Goal: Task Accomplishment & Management: Complete application form

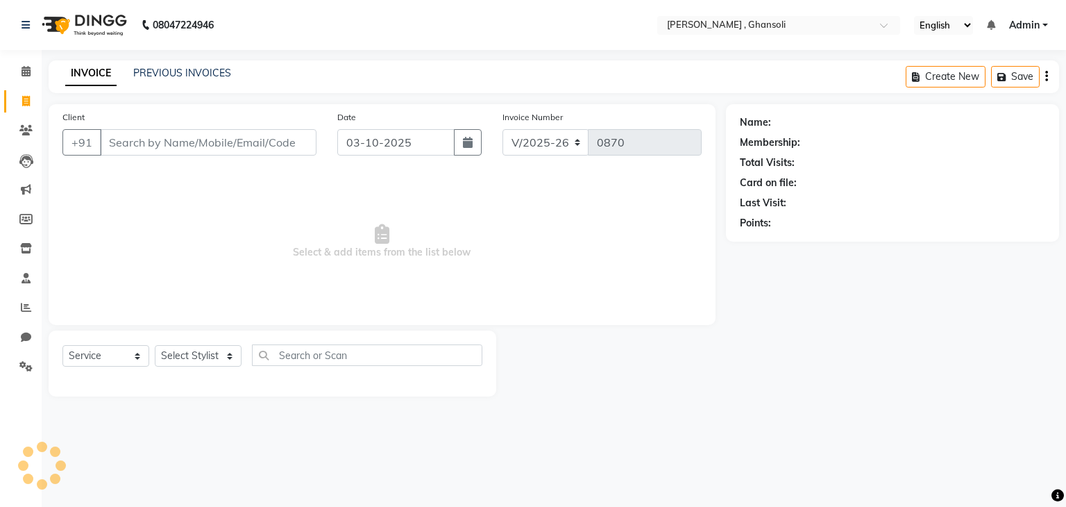
select select "8446"
select select "service"
type input "9179692354"
click at [279, 143] on span "Add Client" at bounding box center [280, 142] width 55 height 14
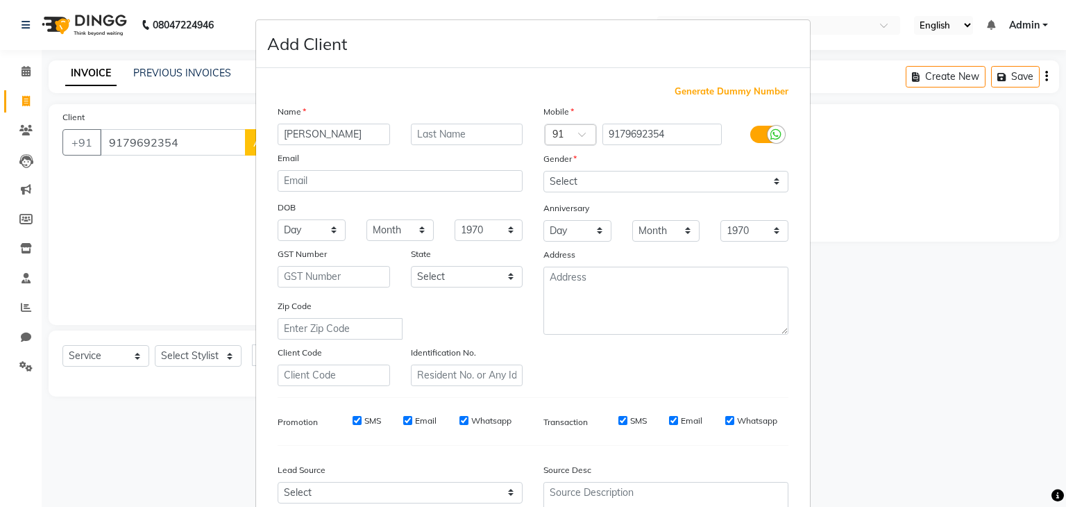
type input "[PERSON_NAME]"
click at [581, 180] on select "Select [DEMOGRAPHIC_DATA] [DEMOGRAPHIC_DATA] Other Prefer Not To Say" at bounding box center [665, 182] width 245 height 22
select select "[DEMOGRAPHIC_DATA]"
click at [543, 171] on select "Select [DEMOGRAPHIC_DATA] [DEMOGRAPHIC_DATA] Other Prefer Not To Say" at bounding box center [665, 182] width 245 height 22
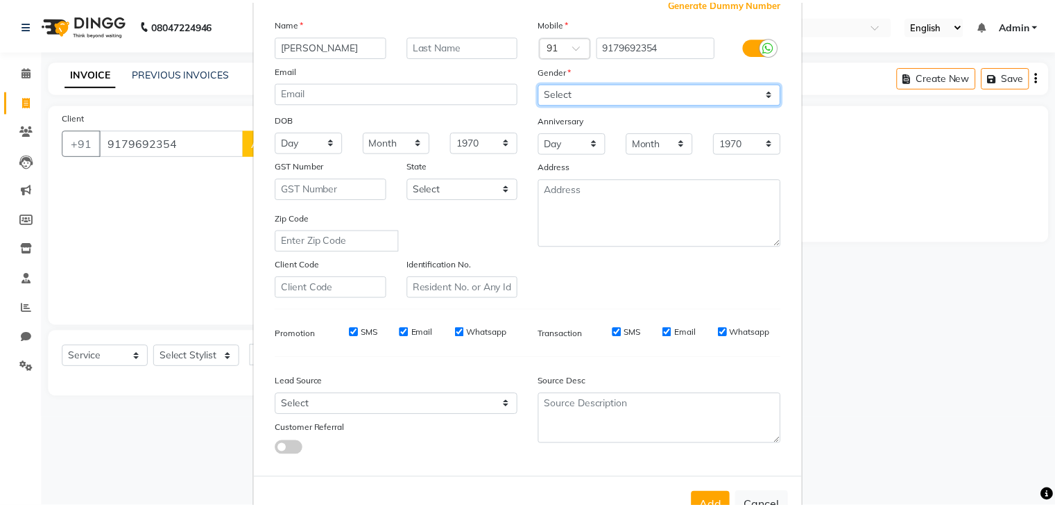
scroll to position [141, 0]
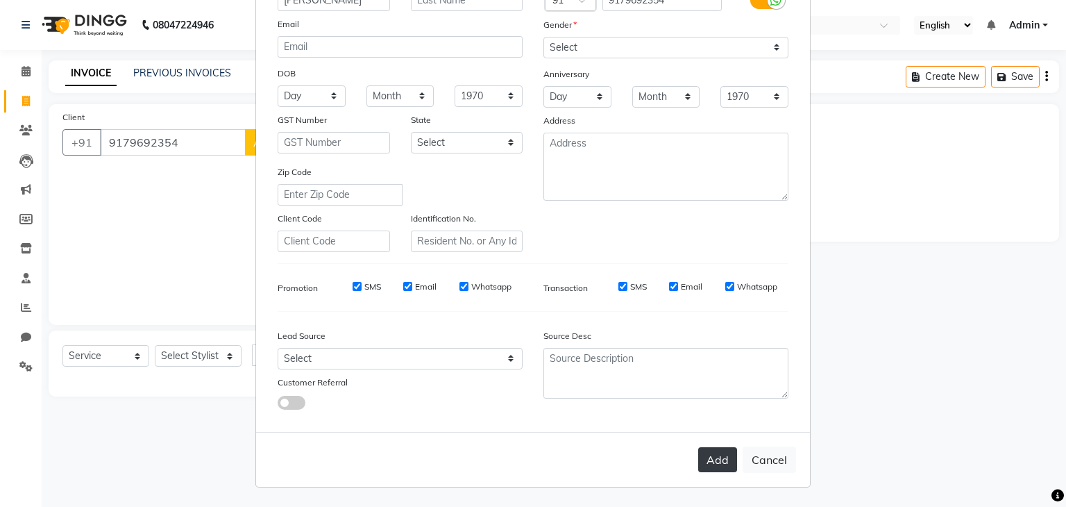
click at [710, 461] on button "Add" at bounding box center [717, 459] width 39 height 25
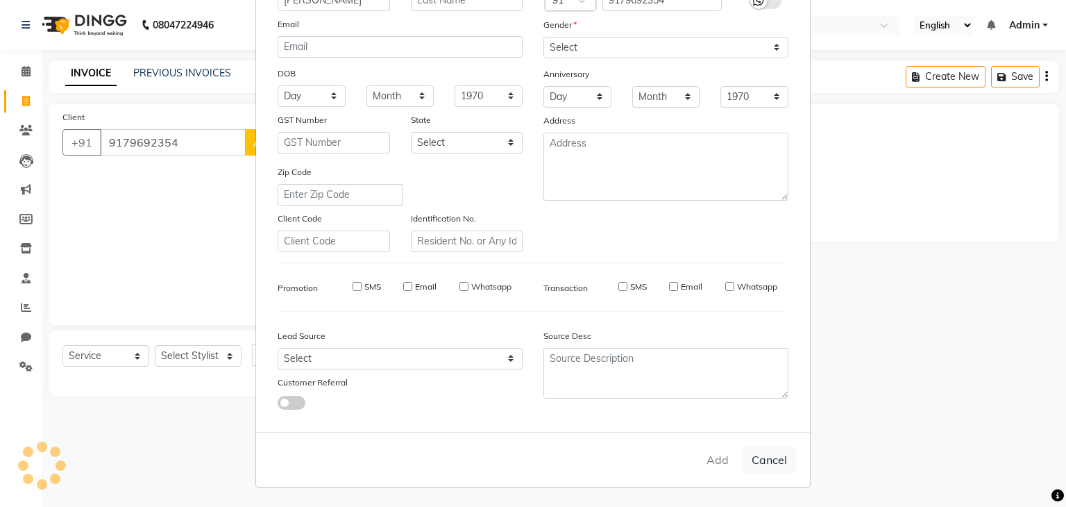
select select
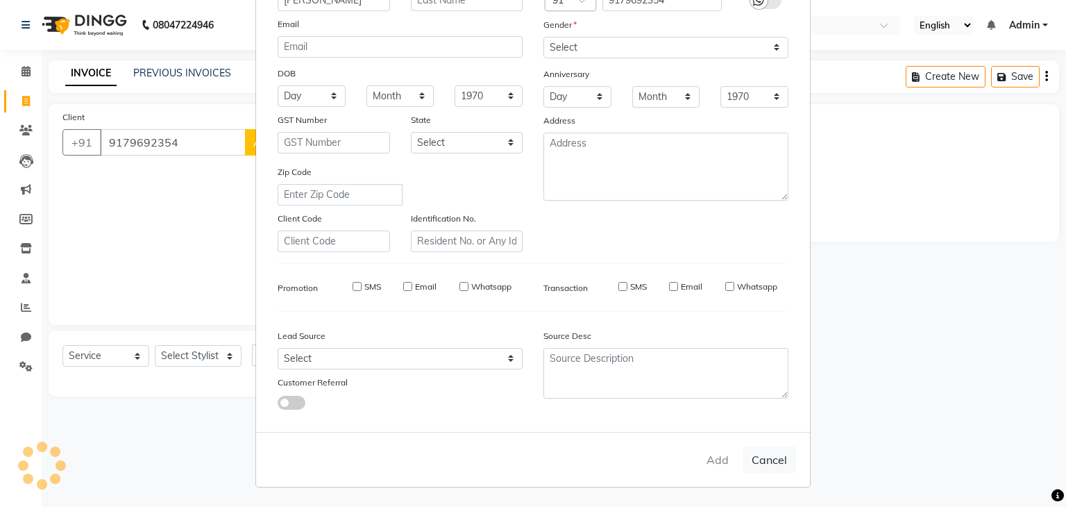
select select
checkbox input "false"
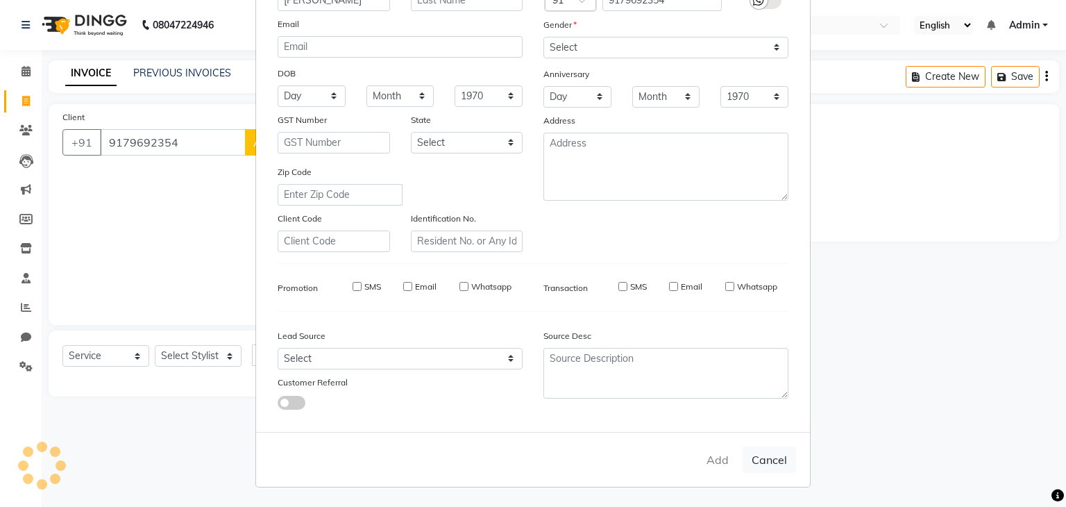
checkbox input "false"
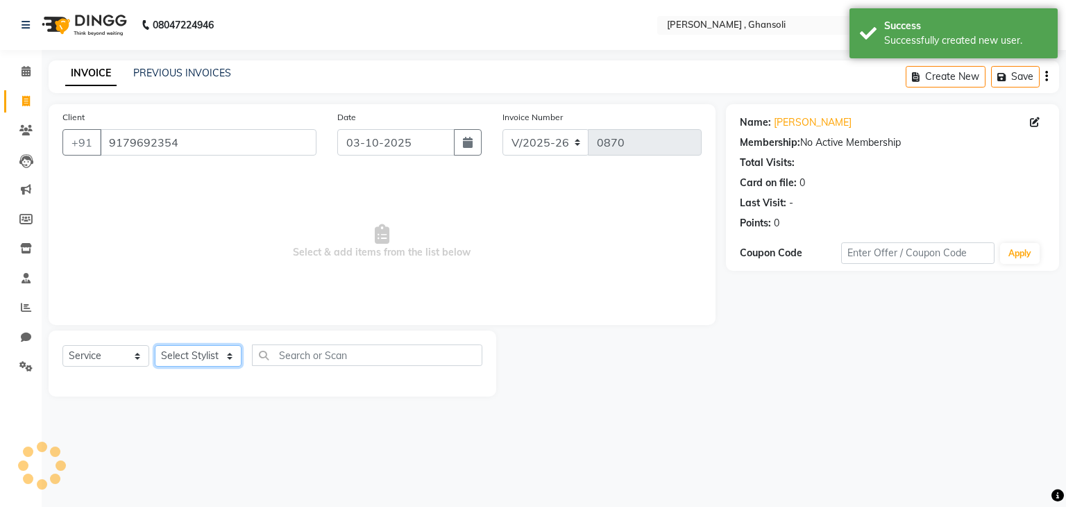
click at [175, 362] on select "Select Stylist deepa Lucky [PERSON_NAME] [PERSON_NAME] [PERSON_NAME] [PERSON_NA…" at bounding box center [198, 356] width 87 height 22
select select "93001"
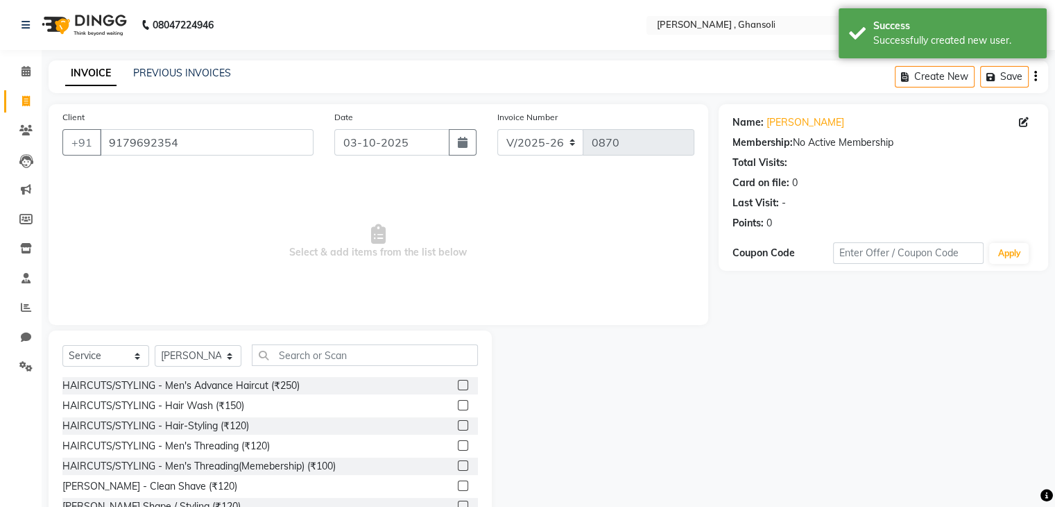
click at [289, 366] on div "Select Service Product Membership Package Voucher Prepaid Gift Card Select Styl…" at bounding box center [270, 360] width 416 height 33
click at [289, 359] on input "text" at bounding box center [365, 355] width 226 height 22
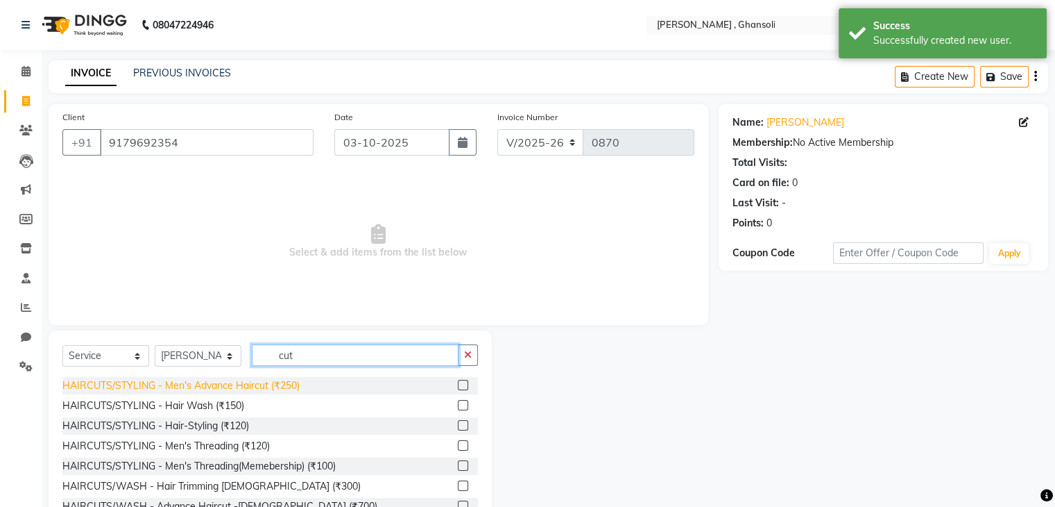
type input "cut"
click at [257, 393] on div "HAIRCUTS/STYLING - Men's Advance Haircut (₹250)" at bounding box center [180, 385] width 237 height 15
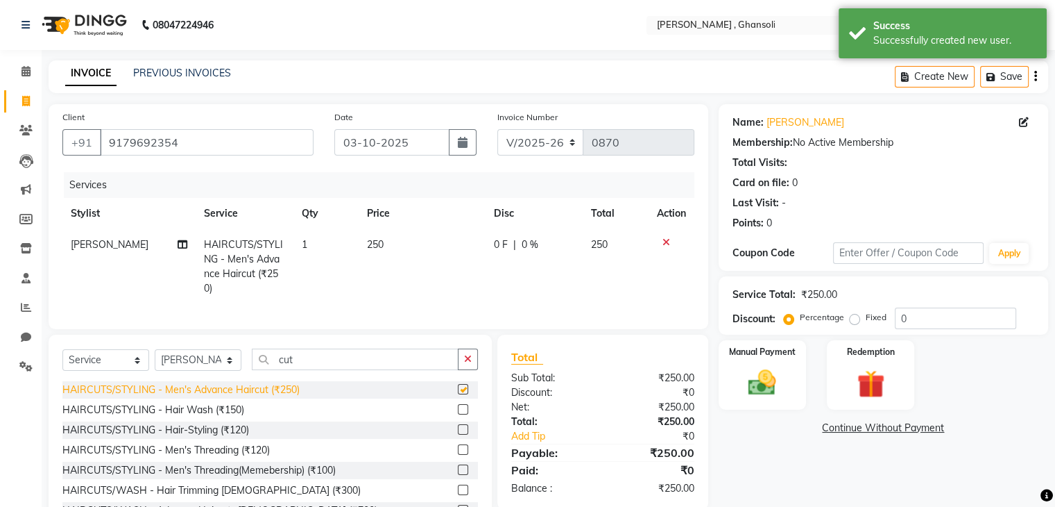
checkbox input "false"
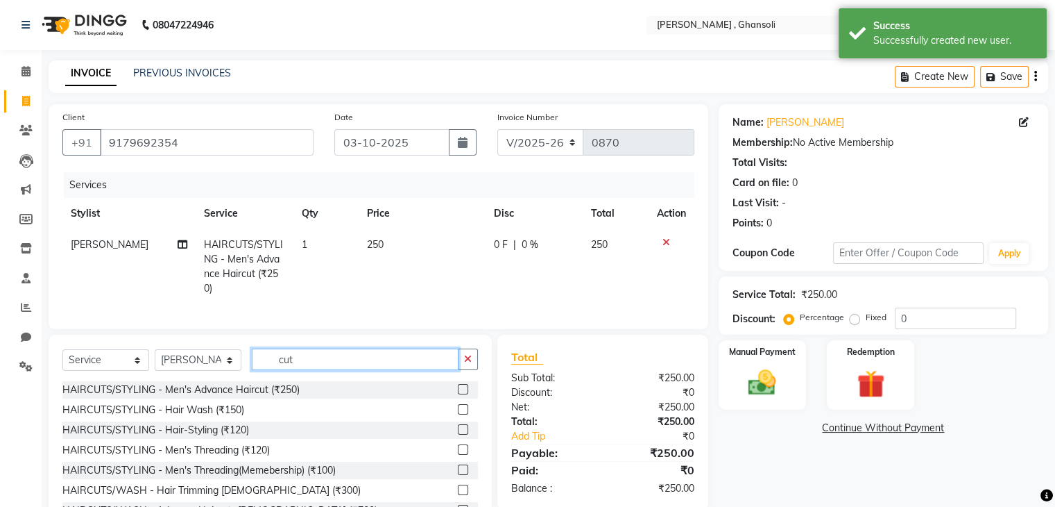
click at [309, 370] on input "cut" at bounding box center [355, 359] width 207 height 22
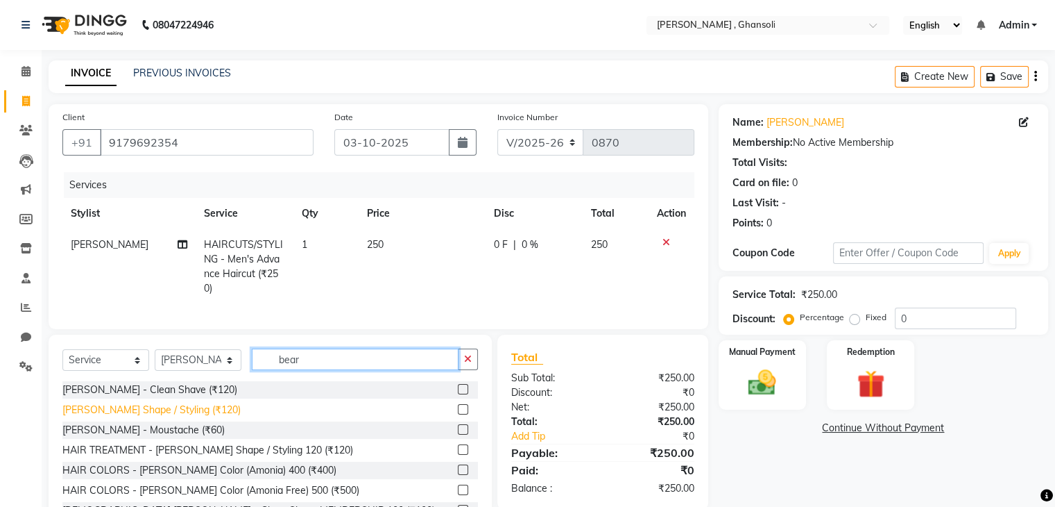
type input "bear"
click at [137, 414] on div "[PERSON_NAME] Shape / Styling (₹120)" at bounding box center [151, 409] width 178 height 15
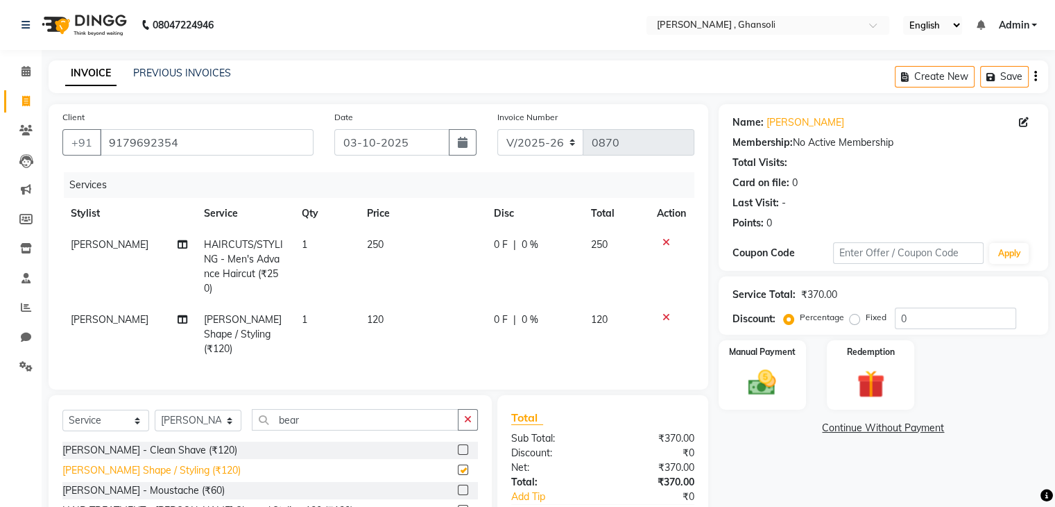
checkbox input "false"
click at [523, 248] on span "0 %" at bounding box center [530, 244] width 17 height 15
select select "93001"
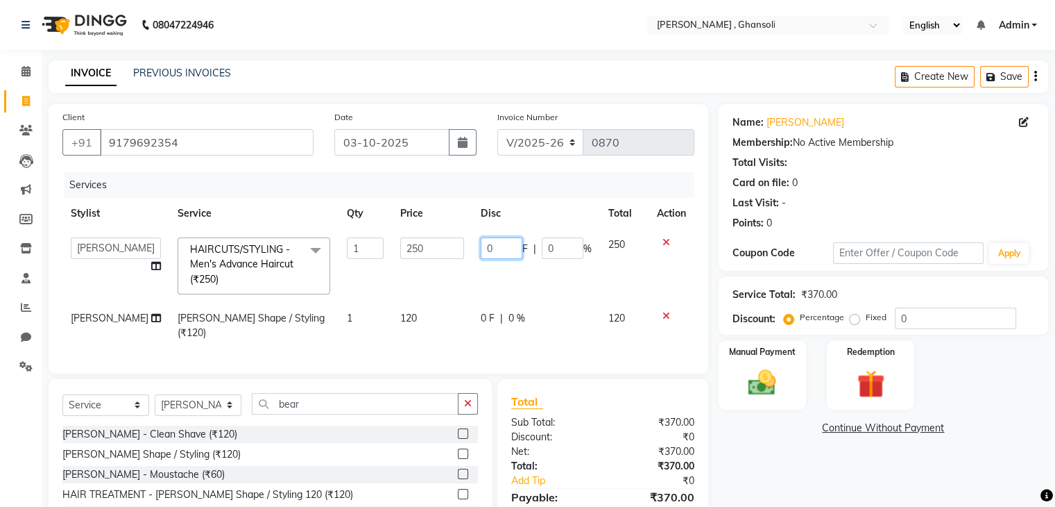
click at [505, 245] on input "0" at bounding box center [502, 248] width 42 height 22
type input "50"
click at [485, 295] on td "50 F | 0 %" at bounding box center [537, 266] width 128 height 74
select select "93001"
click at [487, 330] on td "0 F | 0 %" at bounding box center [537, 326] width 128 height 46
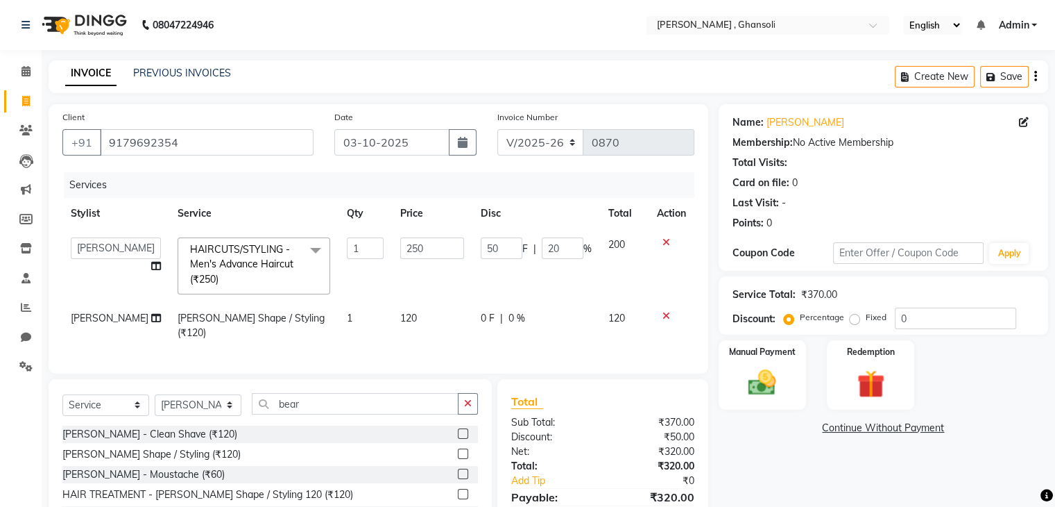
select select "93001"
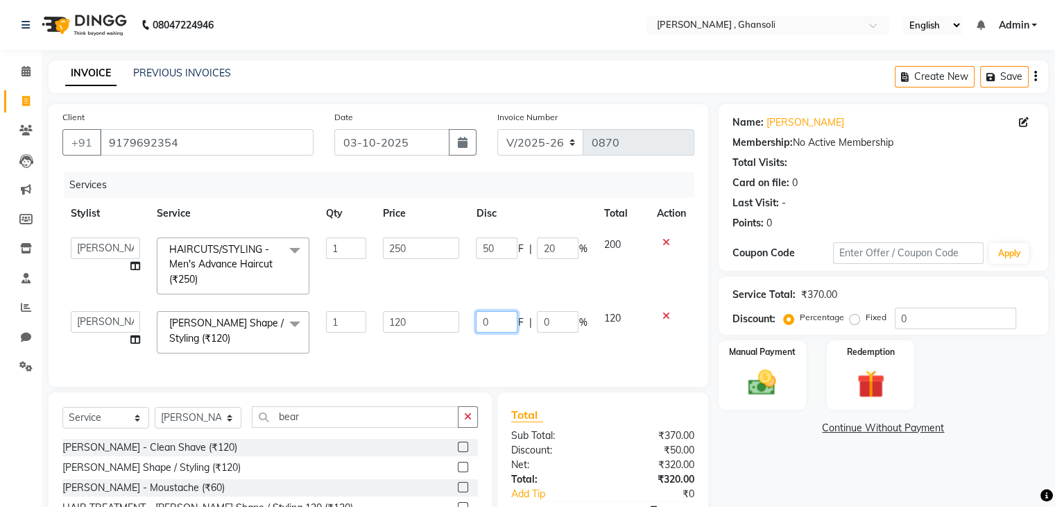
click at [490, 325] on input "0" at bounding box center [497, 322] width 42 height 22
type input "20"
click at [801, 488] on div "Name: [PERSON_NAME] Membership: No Active Membership Total Visits: Card on file…" at bounding box center [889, 350] width 340 height 493
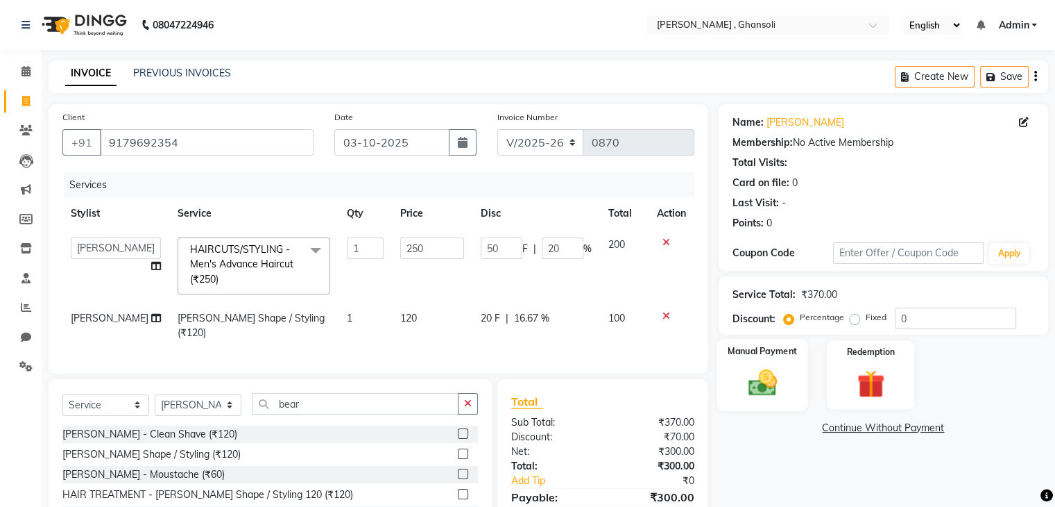
click at [729, 371] on div "Manual Payment" at bounding box center [762, 374] width 91 height 71
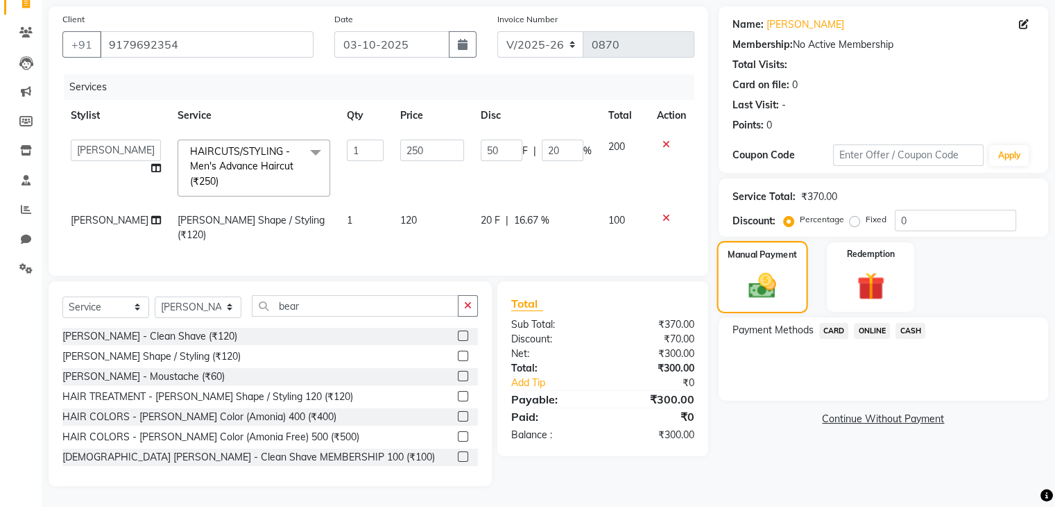
scroll to position [109, 0]
click at [872, 323] on span "ONLINE" at bounding box center [872, 331] width 36 height 16
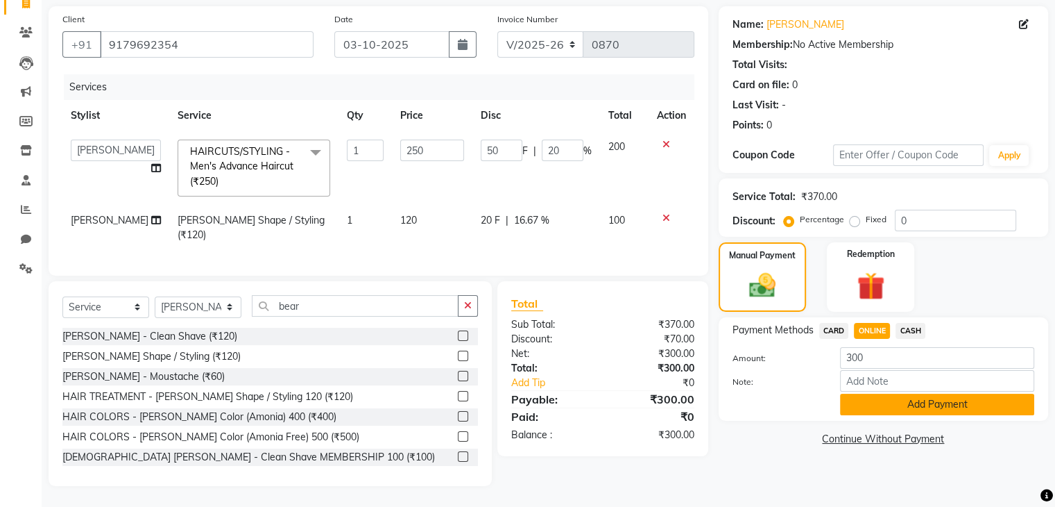
click at [910, 397] on button "Add Payment" at bounding box center [937, 404] width 194 height 22
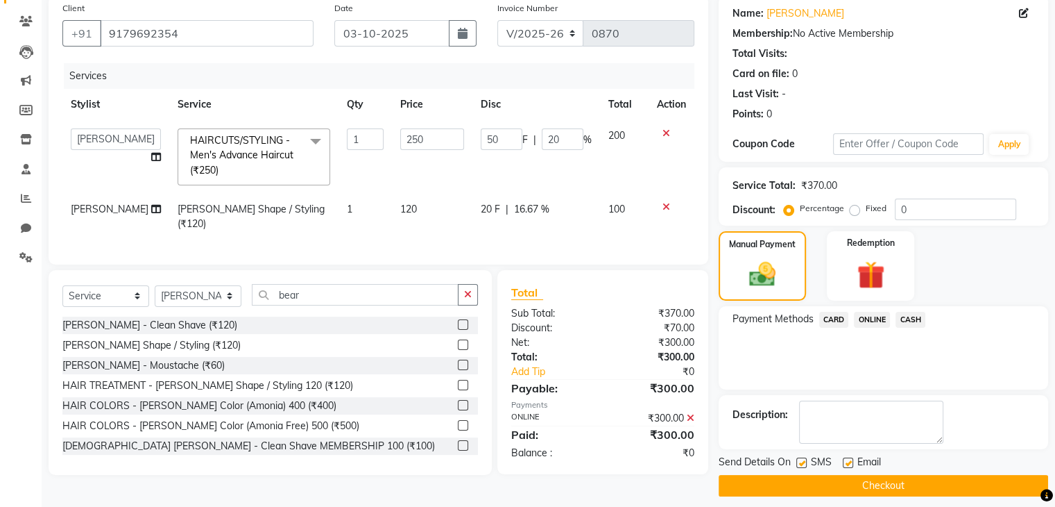
scroll to position [119, 0]
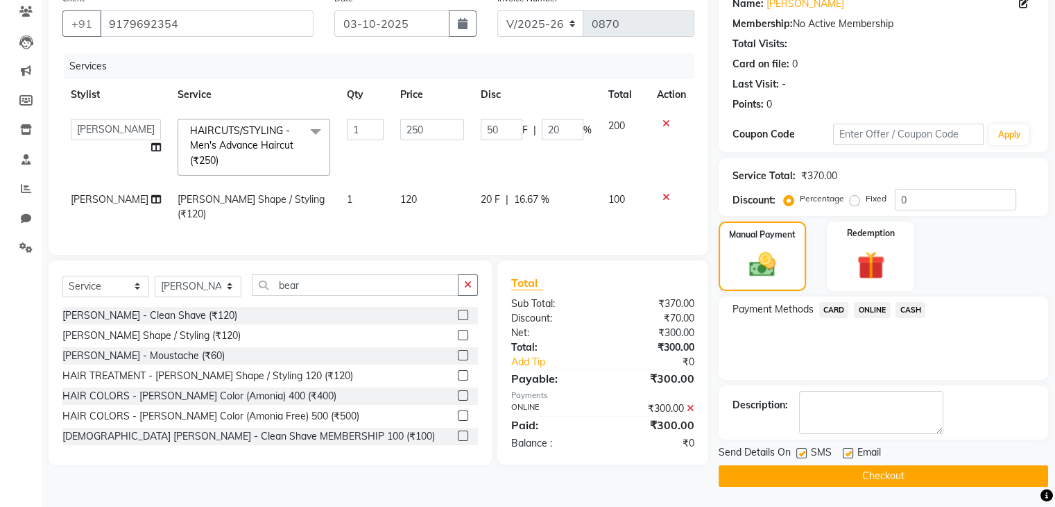
click at [876, 480] on button "Checkout" at bounding box center [884, 476] width 330 height 22
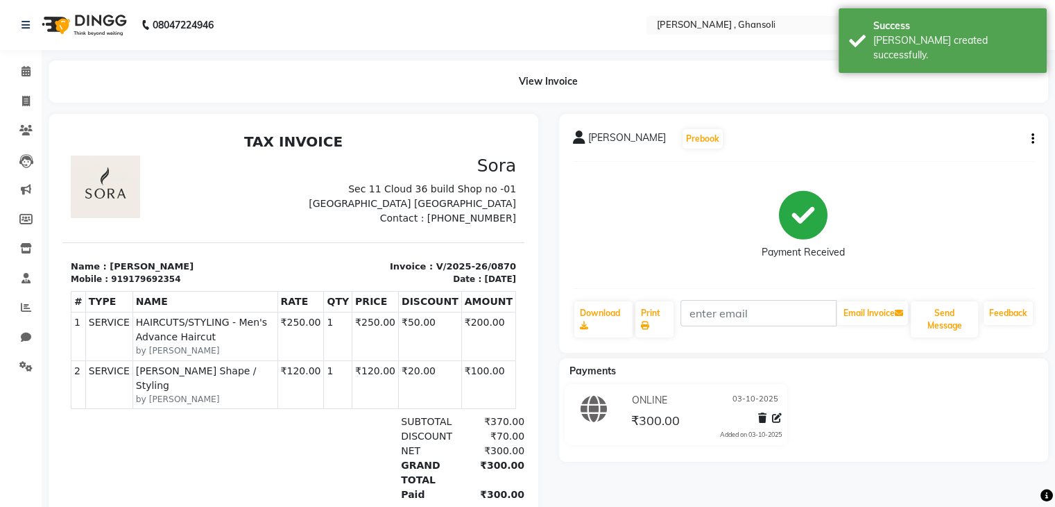
select select "service"
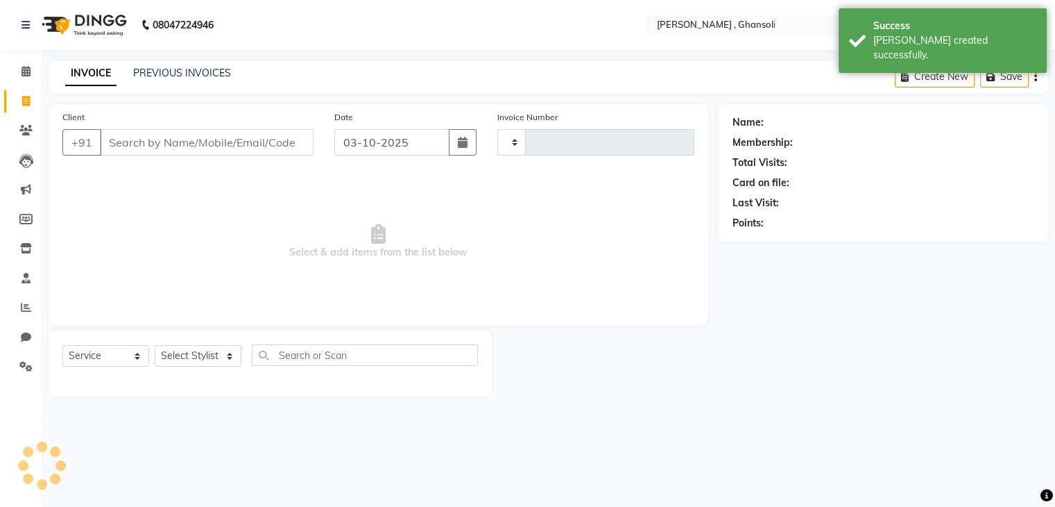
type input "0871"
select select "8446"
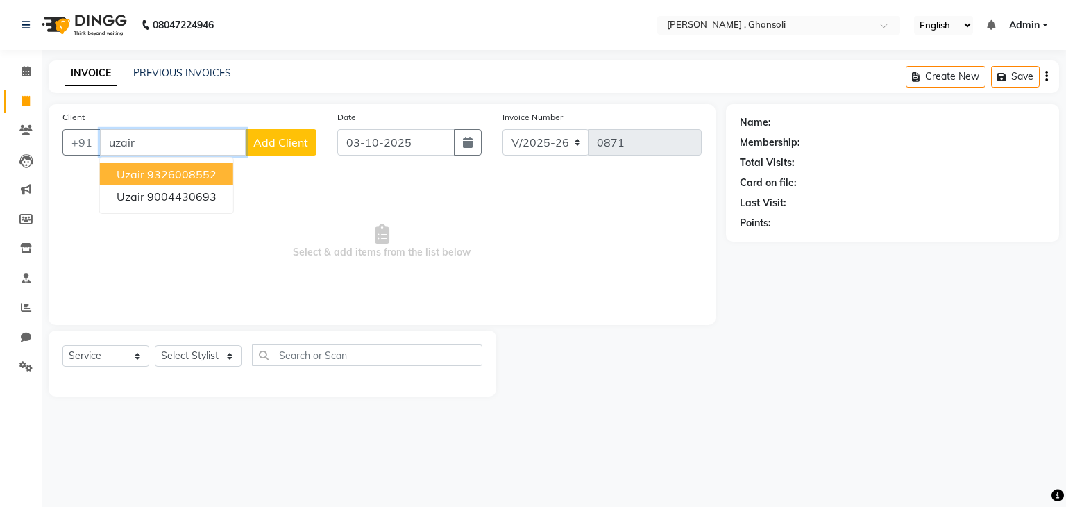
click at [184, 178] on ngb-highlight "9326008552" at bounding box center [181, 174] width 69 height 14
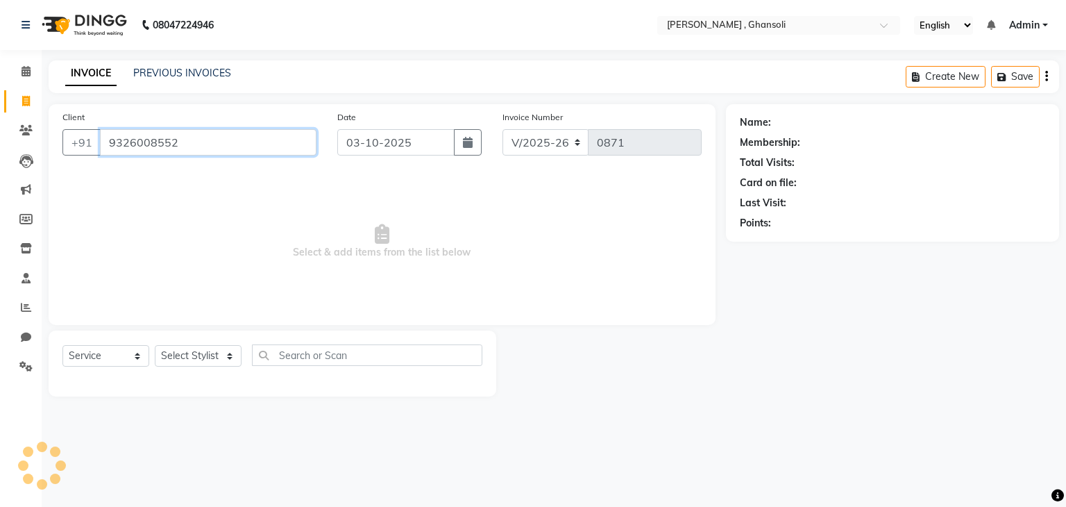
type input "9326008552"
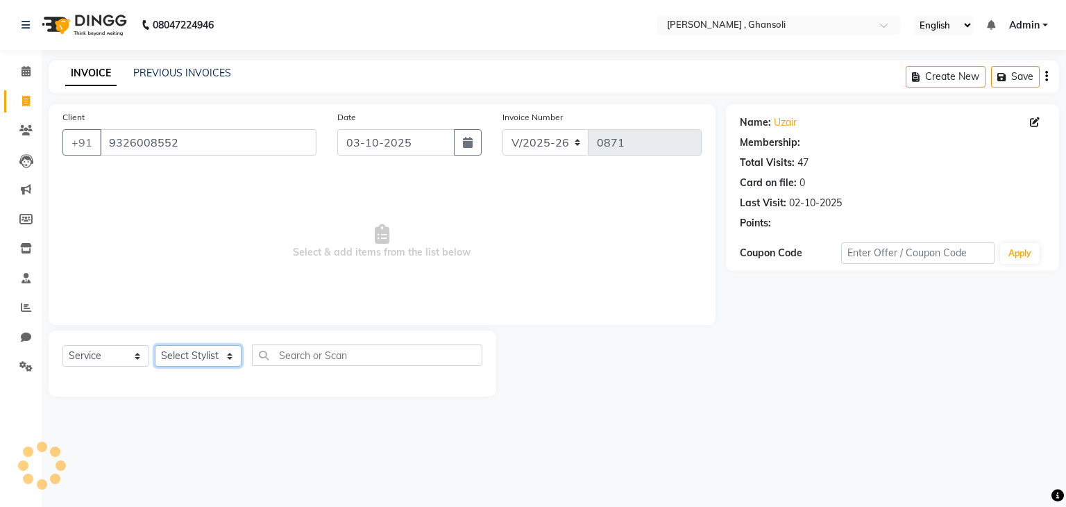
select select "1: Object"
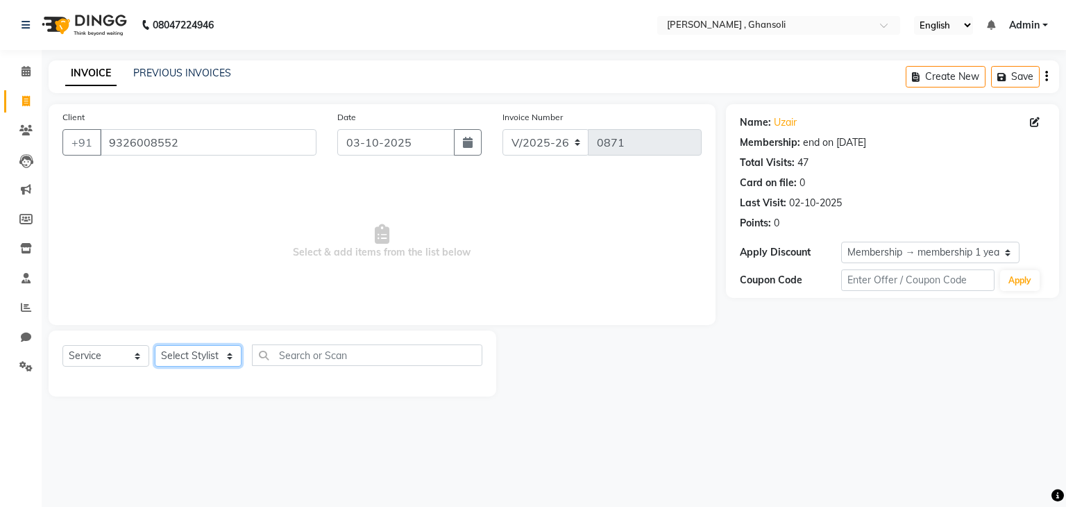
click at [185, 348] on select "Select Stylist deepa Lucky [PERSON_NAME] [PERSON_NAME] [PERSON_NAME] [PERSON_NA…" at bounding box center [198, 356] width 87 height 22
select select "93001"
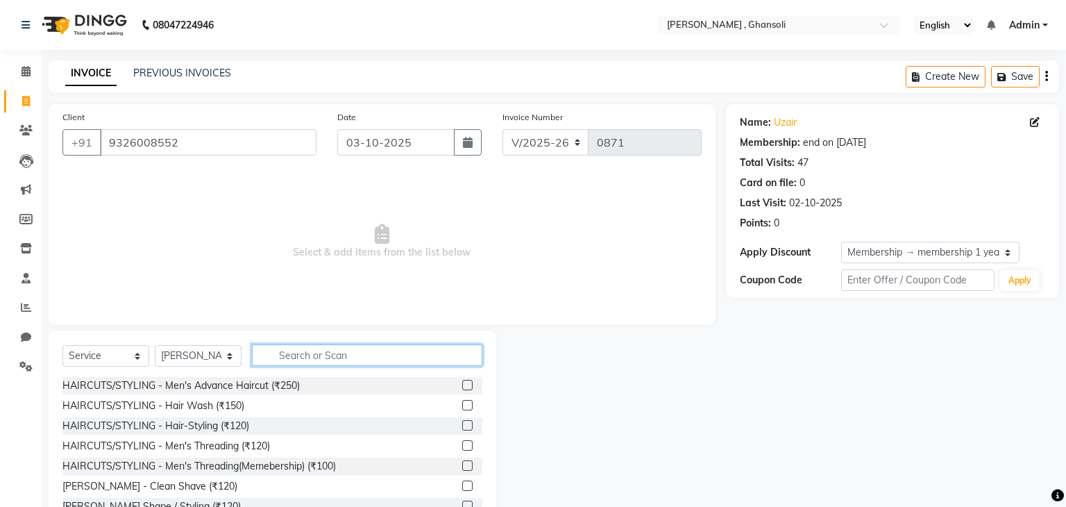
click at [278, 360] on input "text" at bounding box center [367, 355] width 230 height 22
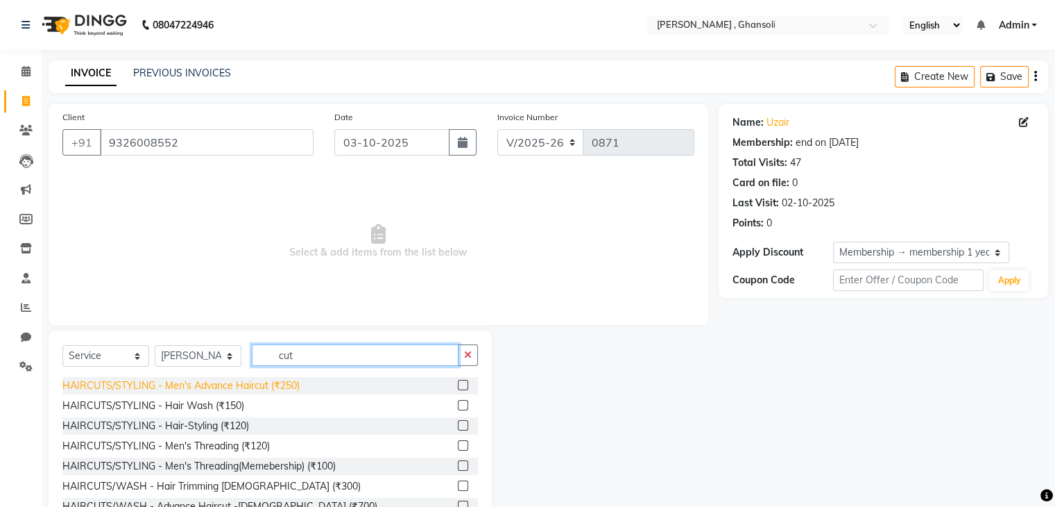
type input "cut"
click at [237, 382] on div "HAIRCUTS/STYLING - Men's Advance Haircut (₹250)" at bounding box center [180, 385] width 237 height 15
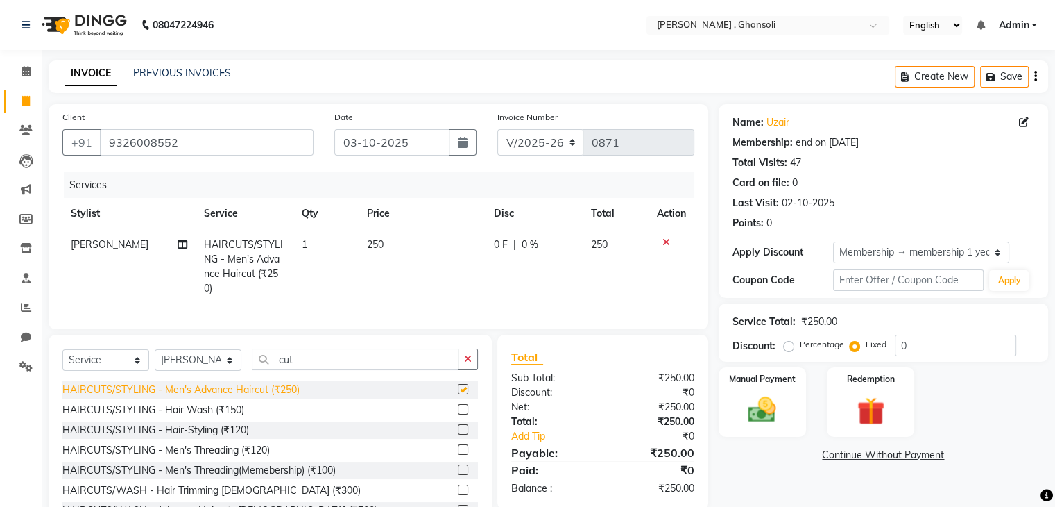
checkbox input "false"
click at [498, 262] on td "0 F | 0 %" at bounding box center [534, 266] width 97 height 75
select select "93001"
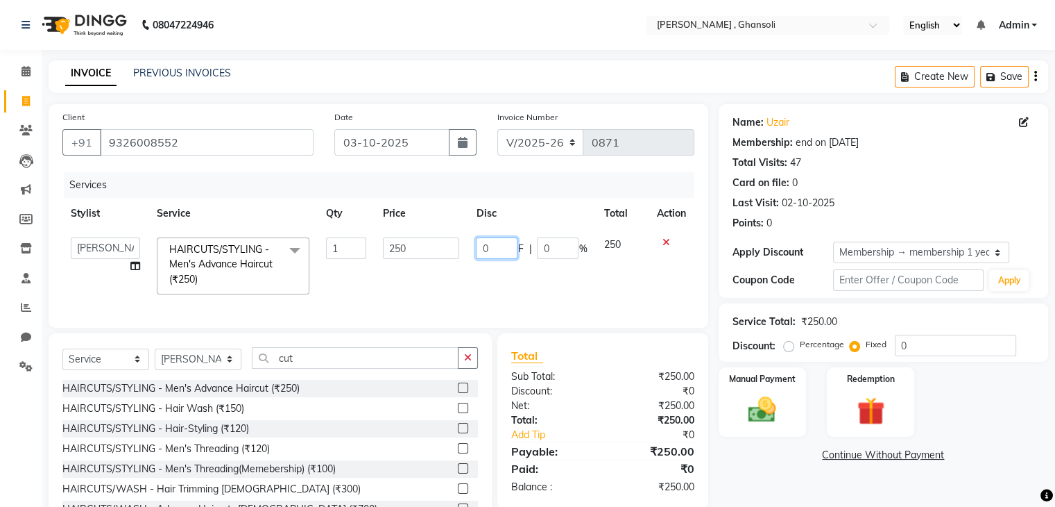
click at [500, 252] on input "0" at bounding box center [497, 248] width 42 height 22
type input "50"
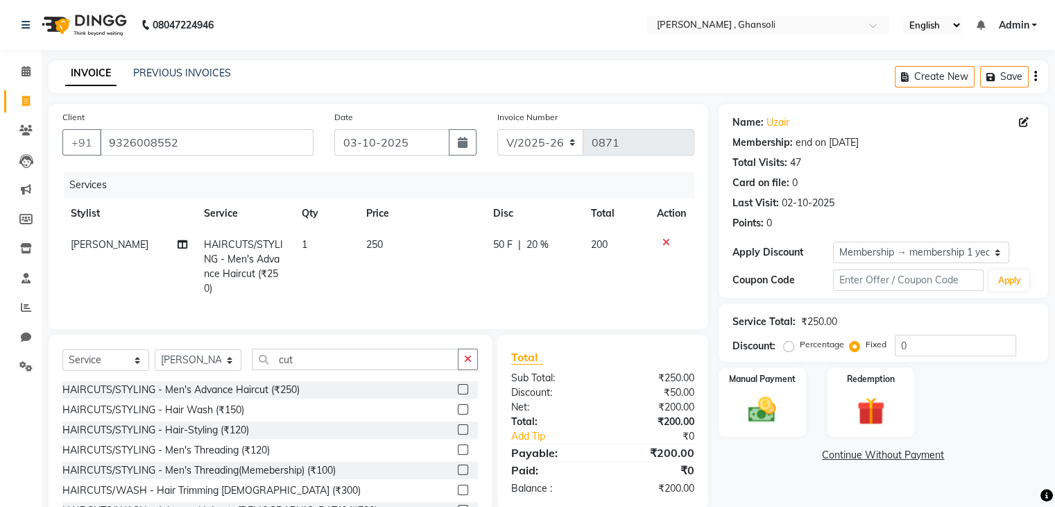
click at [742, 467] on div "Name: Uzair Membership: end on [DATE] Total Visits: 47 Card on file: 0 Last Vis…" at bounding box center [889, 321] width 340 height 435
click at [740, 396] on img at bounding box center [762, 409] width 46 height 33
click at [911, 451] on span "CASH" at bounding box center [911, 456] width 30 height 16
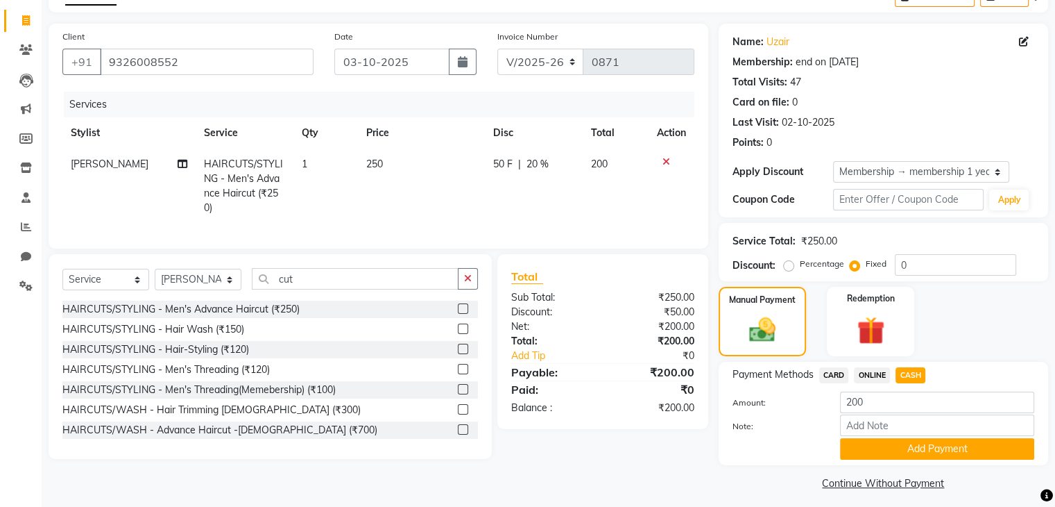
scroll to position [89, 0]
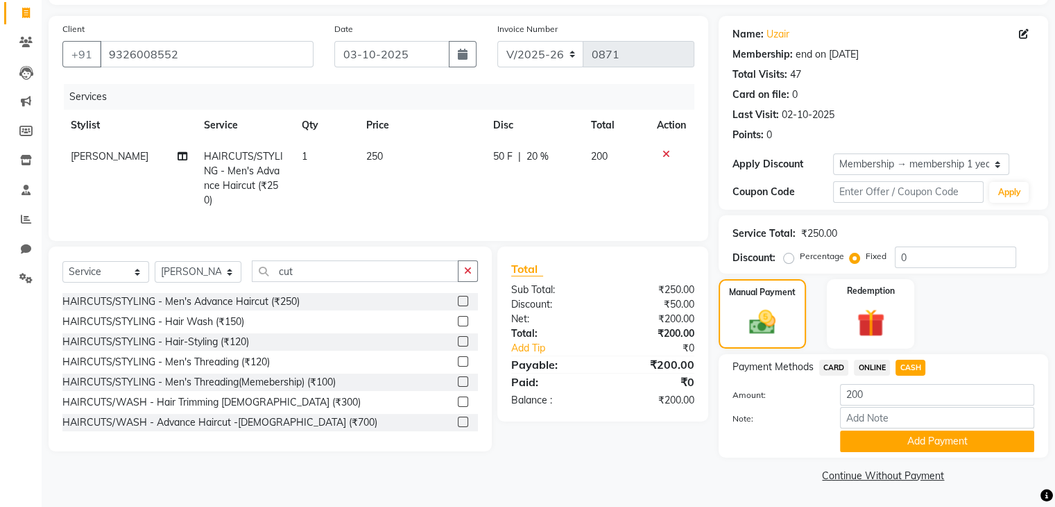
click at [911, 451] on div "Payment Methods CARD ONLINE CASH Amount: 200 Note: Add Payment" at bounding box center [884, 405] width 330 height 103
click at [910, 441] on button "Add Payment" at bounding box center [937, 441] width 194 height 22
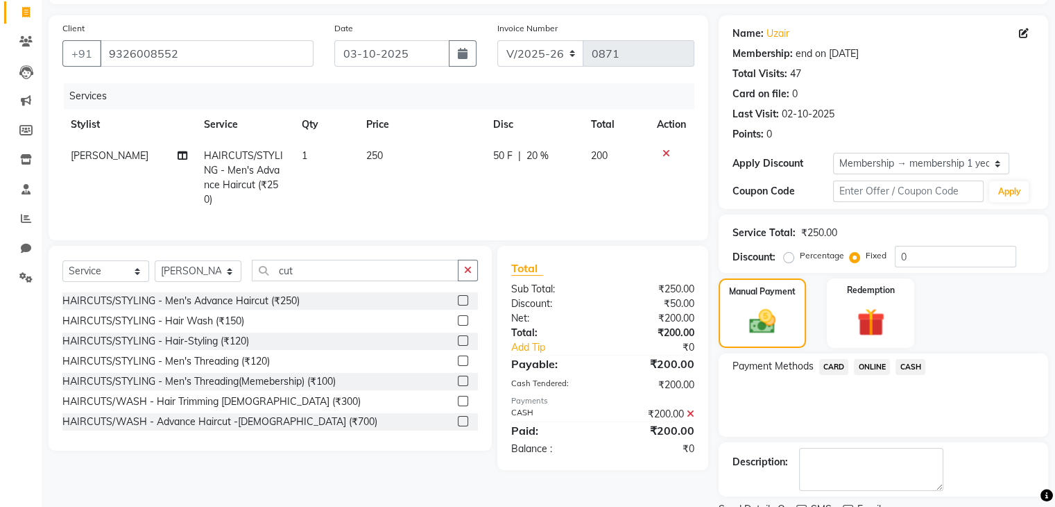
scroll to position [145, 0]
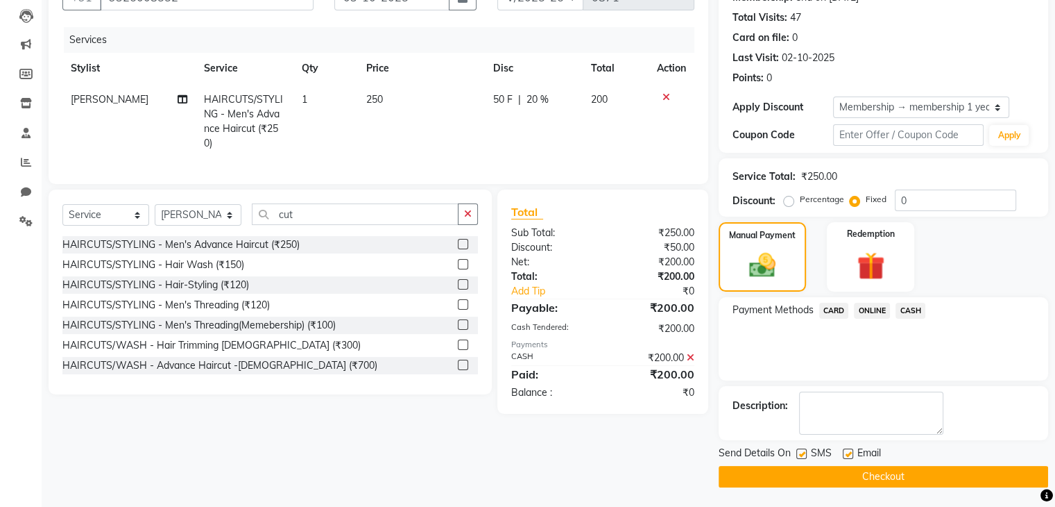
click at [867, 478] on button "Checkout" at bounding box center [884, 477] width 330 height 22
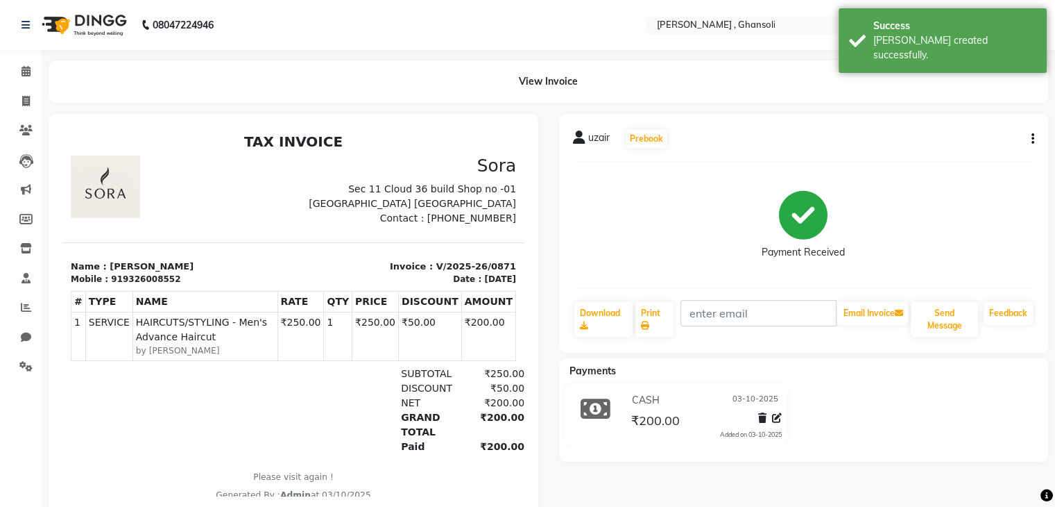
select select "8446"
select select "service"
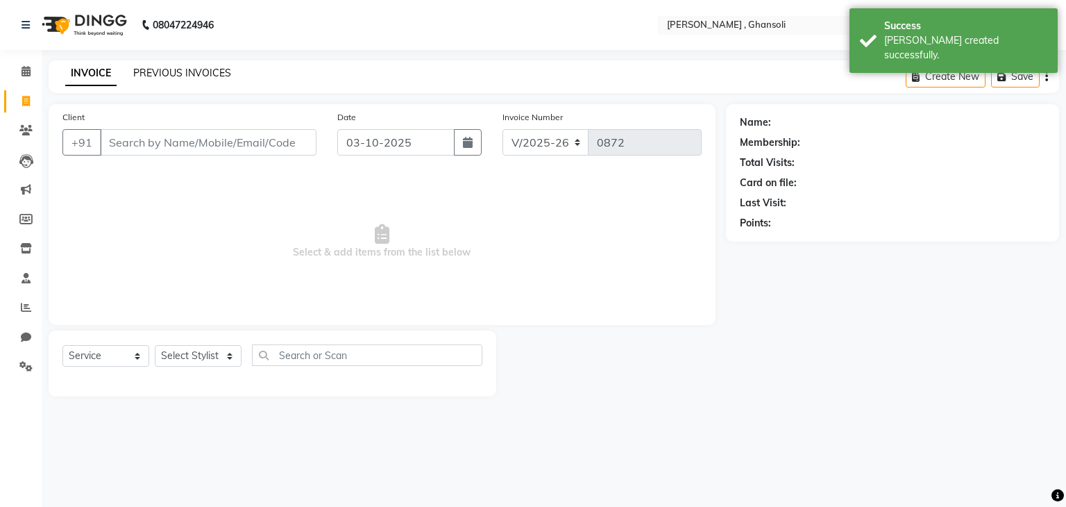
click at [186, 72] on link "PREVIOUS INVOICES" at bounding box center [182, 73] width 98 height 12
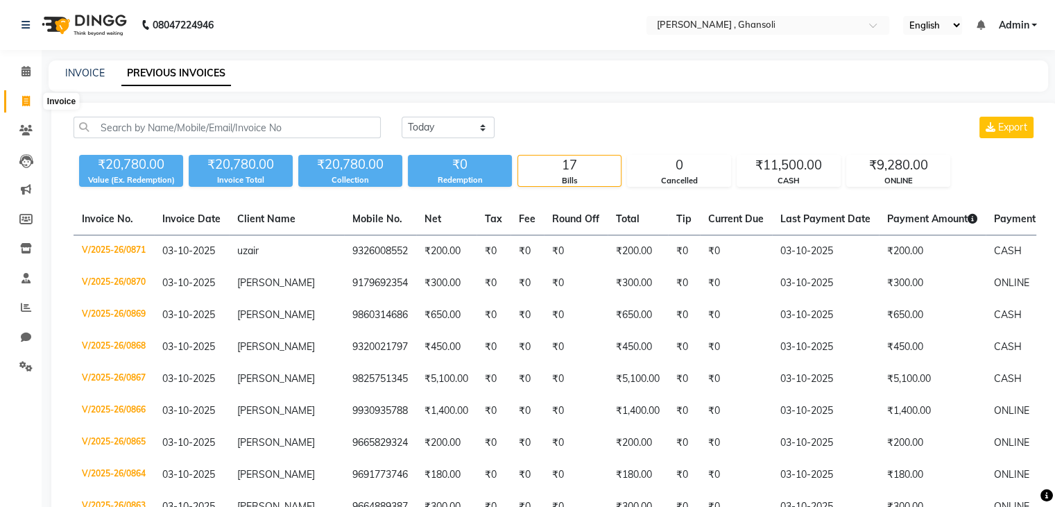
click at [21, 103] on span at bounding box center [26, 102] width 24 height 16
select select "service"
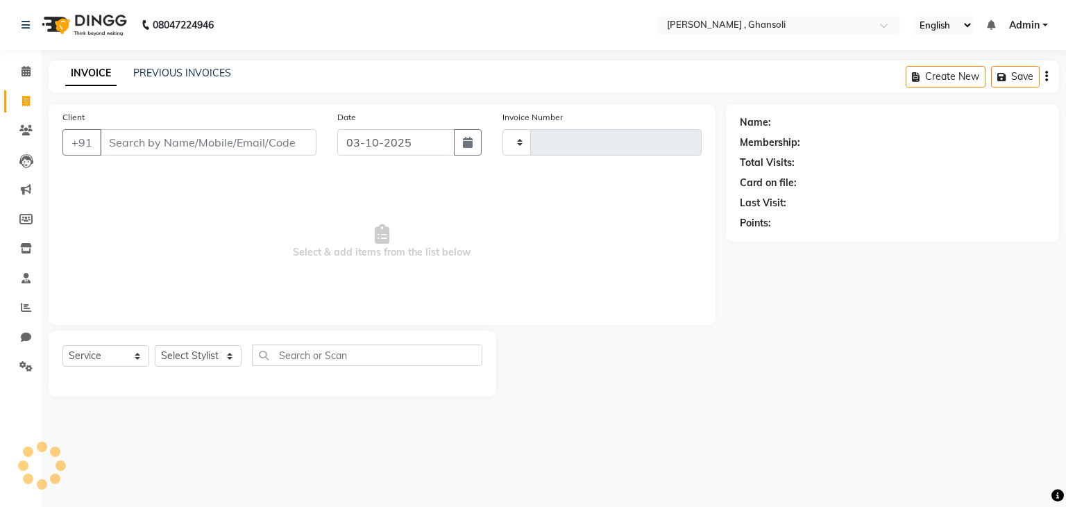
type input "0872"
select select "8446"
click at [158, 159] on div "Client +91" at bounding box center [189, 138] width 275 height 57
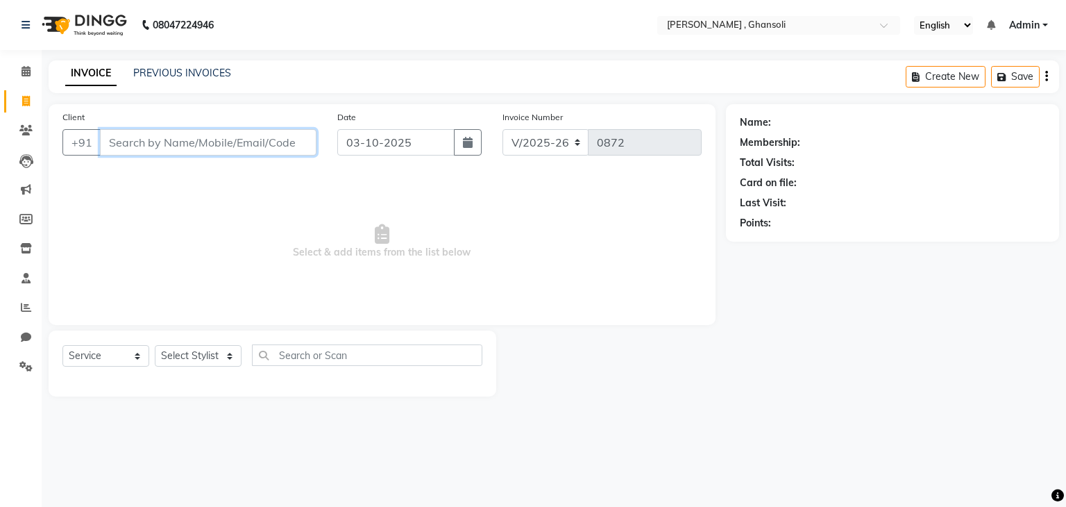
click at [150, 145] on input "Client" at bounding box center [208, 142] width 216 height 26
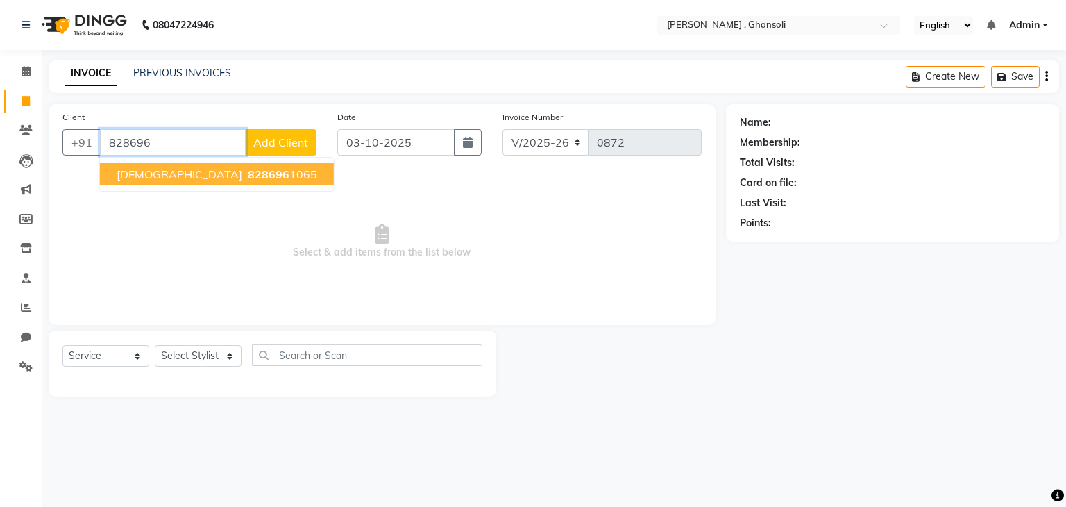
click at [248, 176] on span "828696" at bounding box center [269, 174] width 42 height 14
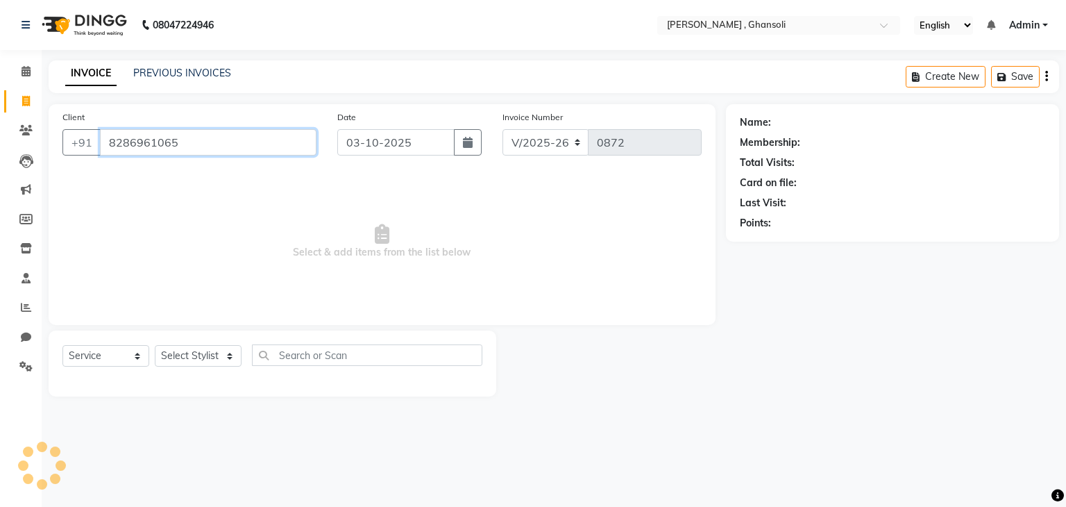
type input "8286961065"
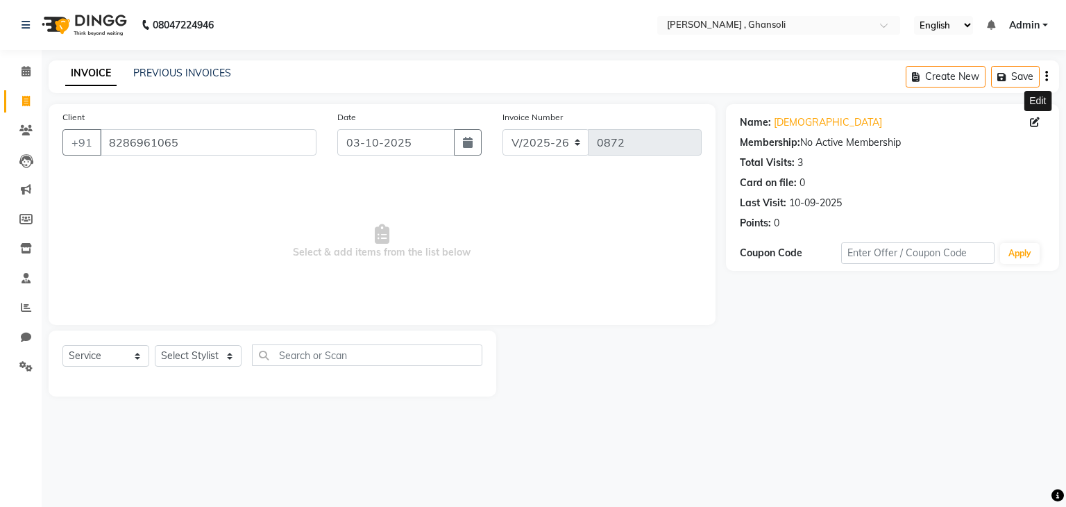
click at [1038, 123] on icon at bounding box center [1035, 122] width 10 height 10
select select "[DEMOGRAPHIC_DATA]"
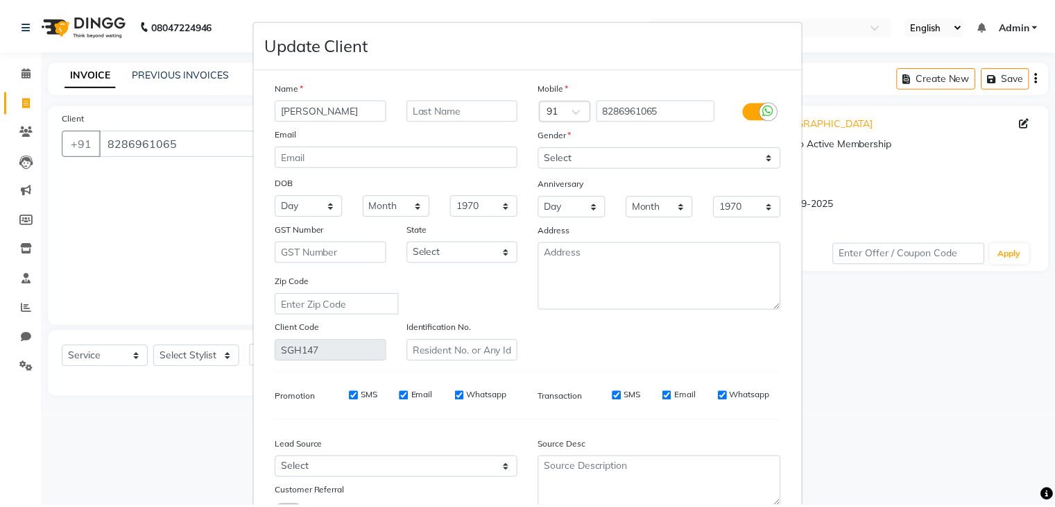
scroll to position [117, 0]
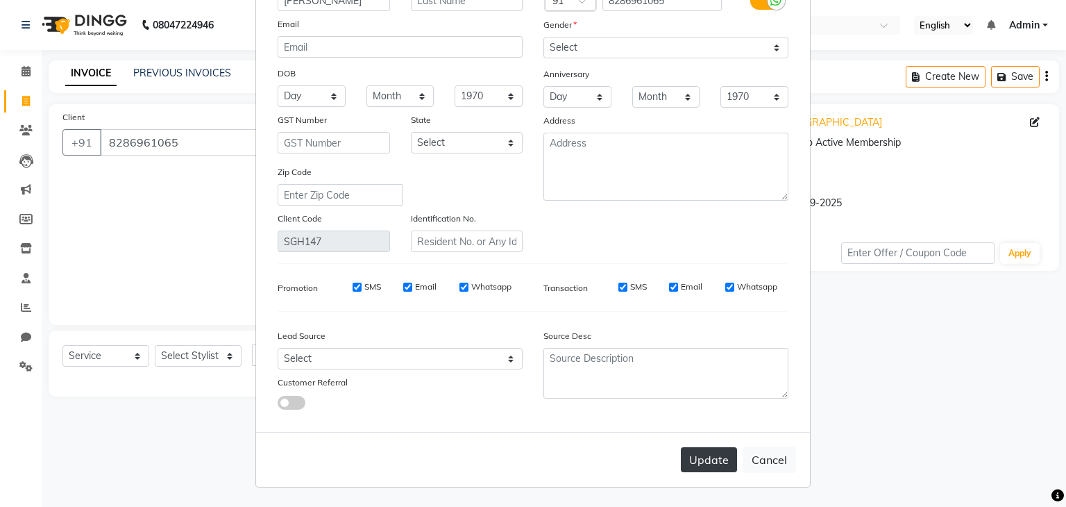
type input "[PERSON_NAME]"
click at [693, 464] on button "Update" at bounding box center [709, 459] width 56 height 25
select select
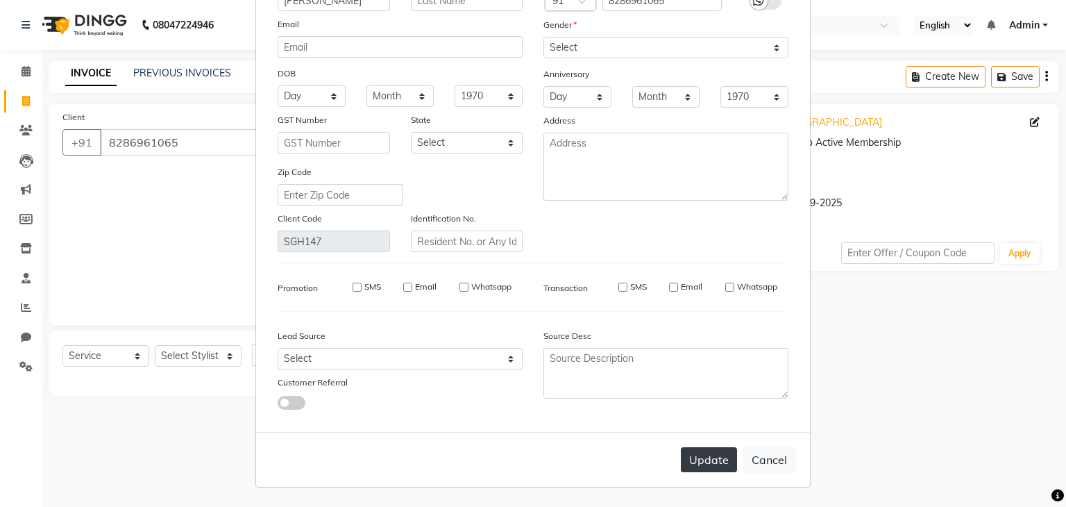
select select
checkbox input "false"
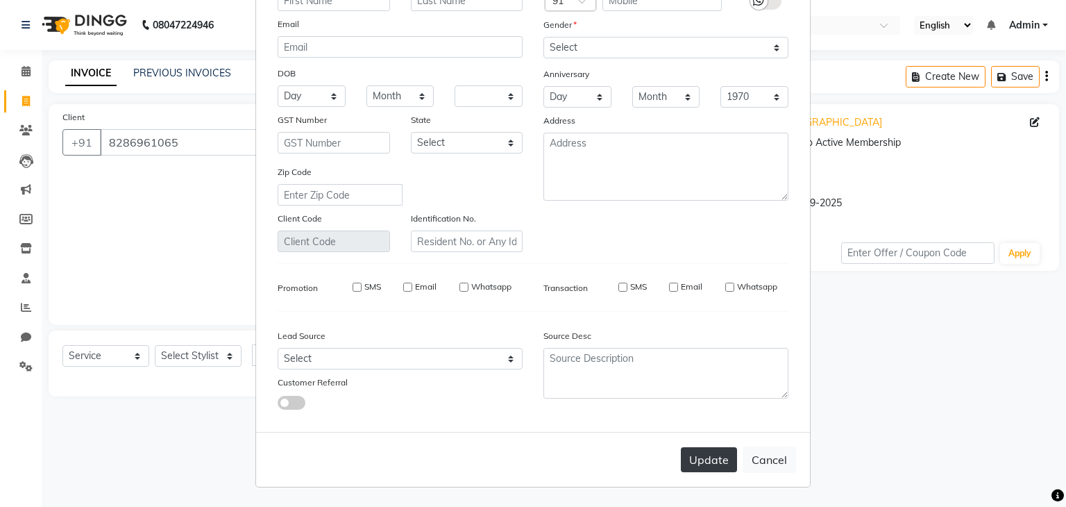
checkbox input "false"
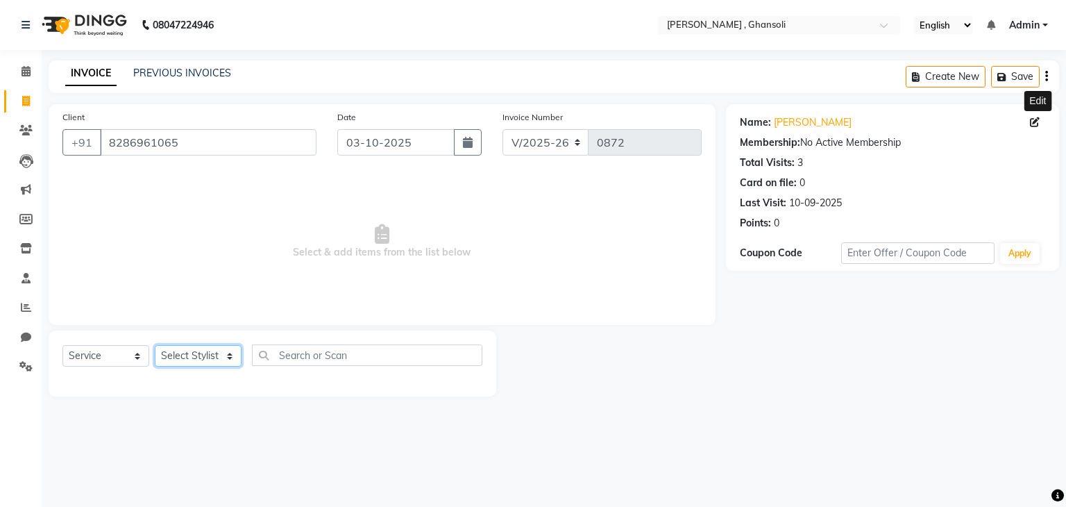
click at [187, 356] on select "Select Stylist deepa Lucky [PERSON_NAME] [PERSON_NAME] [PERSON_NAME] [PERSON_NA…" at bounding box center [198, 356] width 87 height 22
select select "86841"
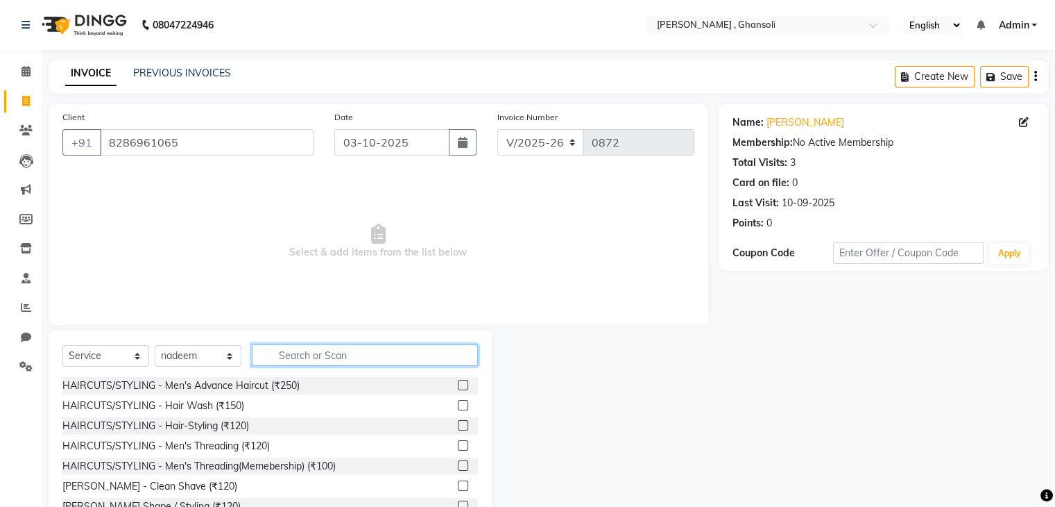
click at [291, 350] on input "text" at bounding box center [365, 355] width 226 height 22
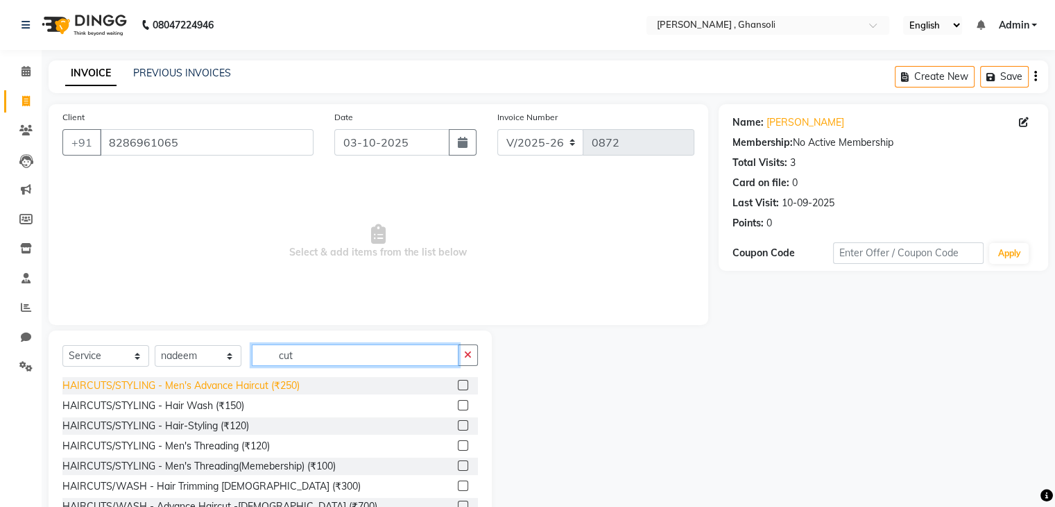
type input "cut"
click at [179, 386] on div "HAIRCUTS/STYLING - Men's Advance Haircut (₹250)" at bounding box center [180, 385] width 237 height 15
checkbox input "false"
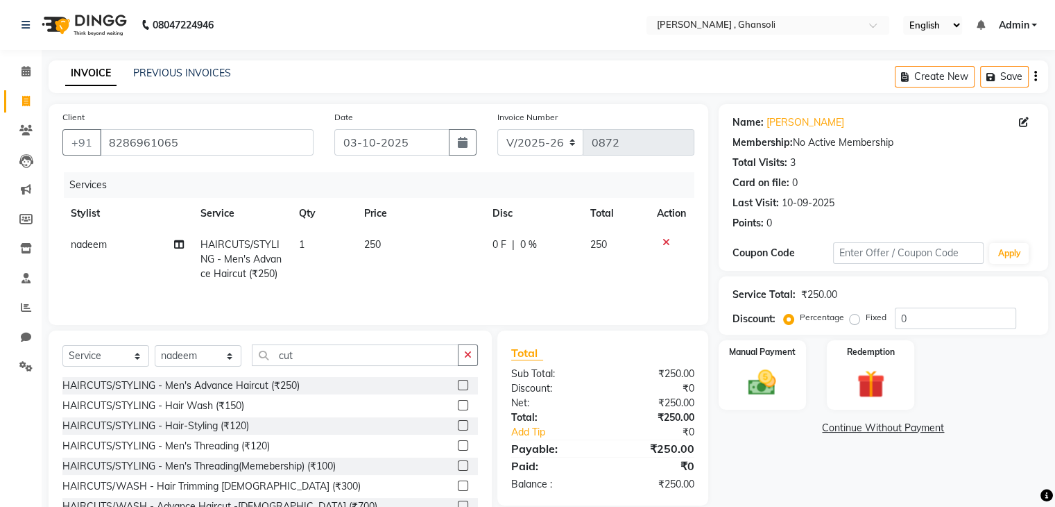
click at [433, 281] on td "250" at bounding box center [420, 259] width 128 height 60
select select "86841"
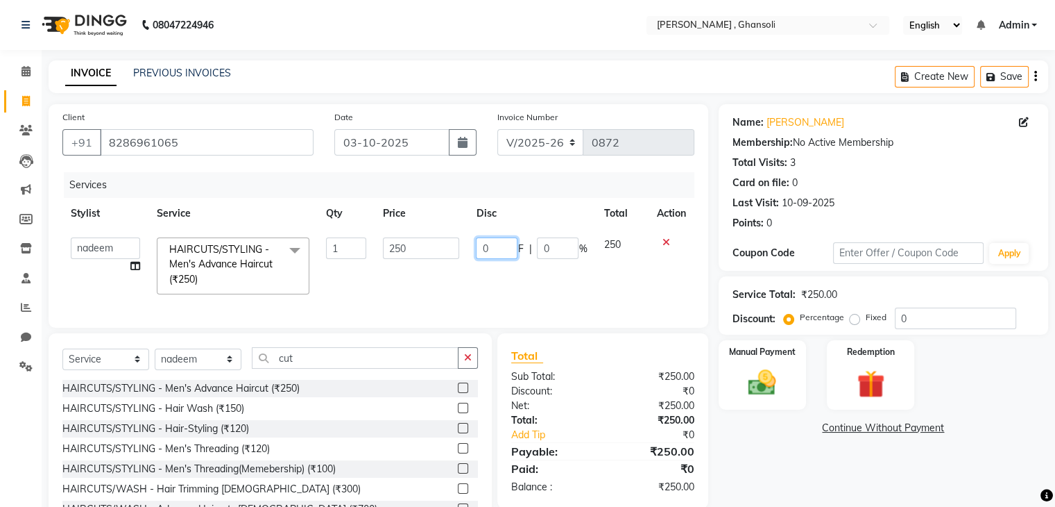
click at [486, 250] on input "0" at bounding box center [497, 248] width 42 height 22
type input "50"
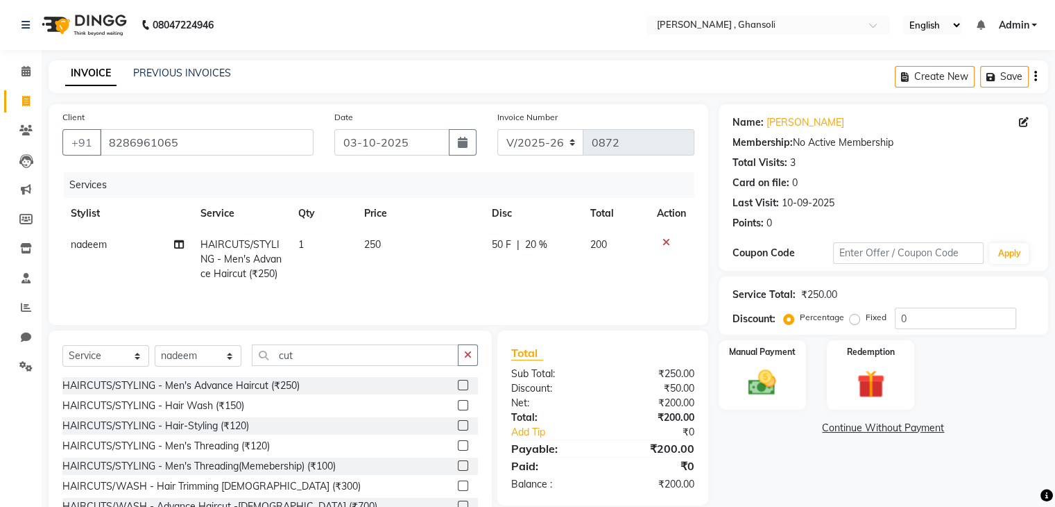
click at [749, 460] on div "Name: [PERSON_NAME] Membership: No Active Membership Total Visits: 3 Card on fi…" at bounding box center [889, 319] width 340 height 431
click at [782, 355] on label "Manual Payment" at bounding box center [762, 350] width 69 height 13
click at [867, 428] on span "ONLINE" at bounding box center [872, 429] width 36 height 16
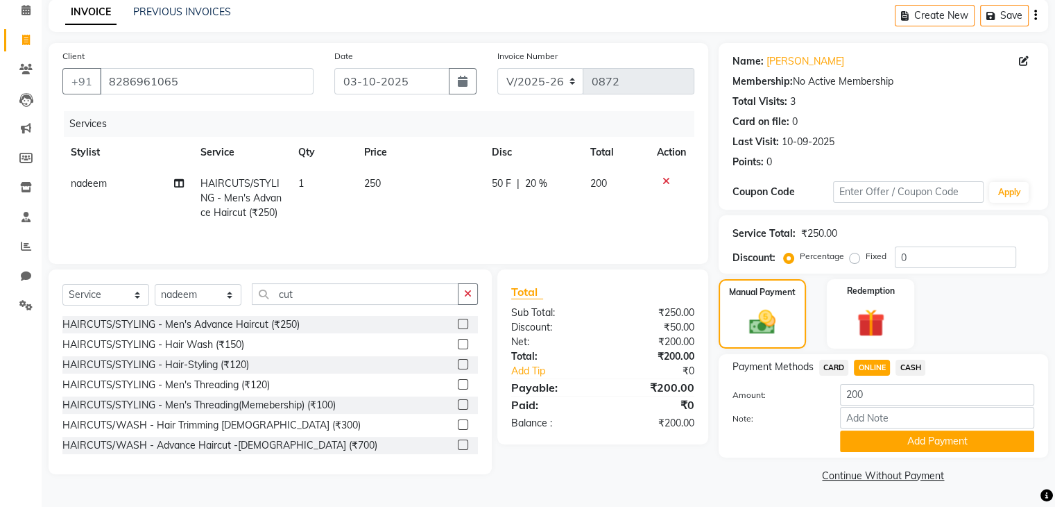
scroll to position [65, 0]
click at [876, 434] on button "Add Payment" at bounding box center [937, 441] width 194 height 22
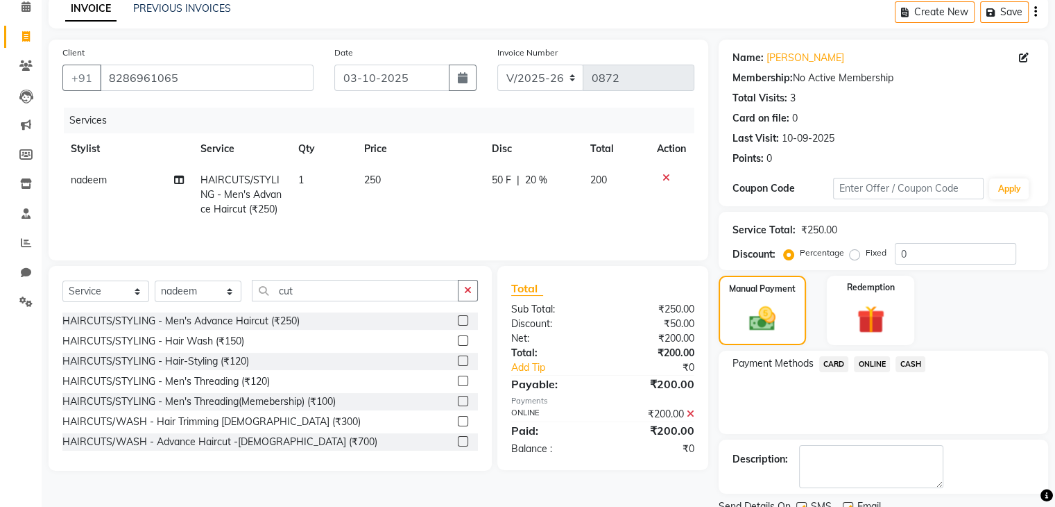
scroll to position [119, 0]
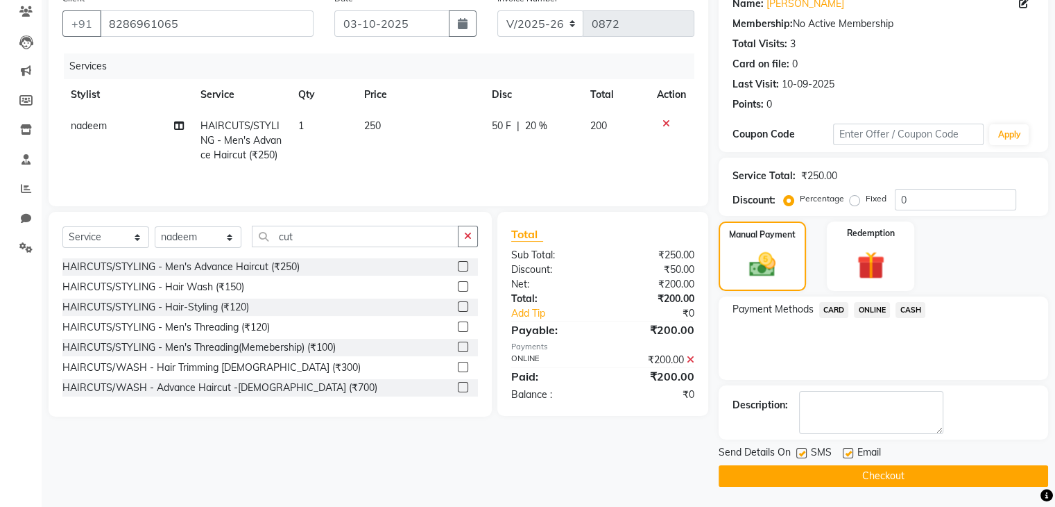
click at [866, 481] on button "Checkout" at bounding box center [884, 476] width 330 height 22
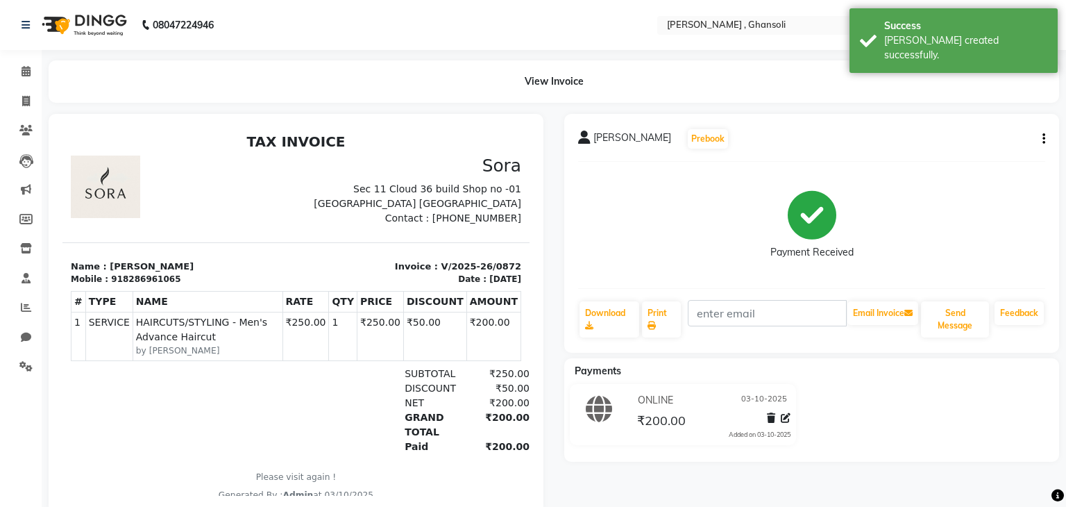
select select "8446"
select select "service"
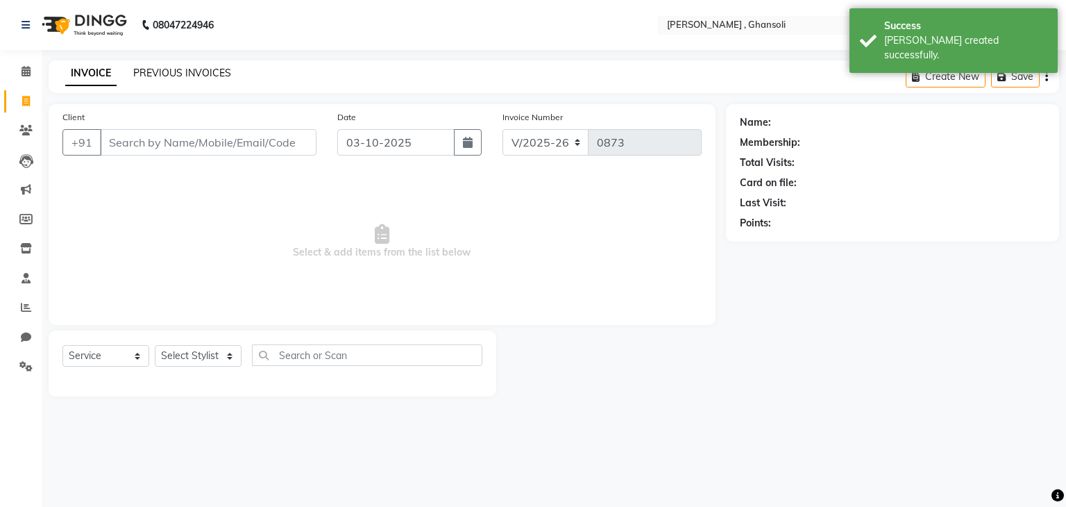
click at [192, 70] on link "PREVIOUS INVOICES" at bounding box center [182, 73] width 98 height 12
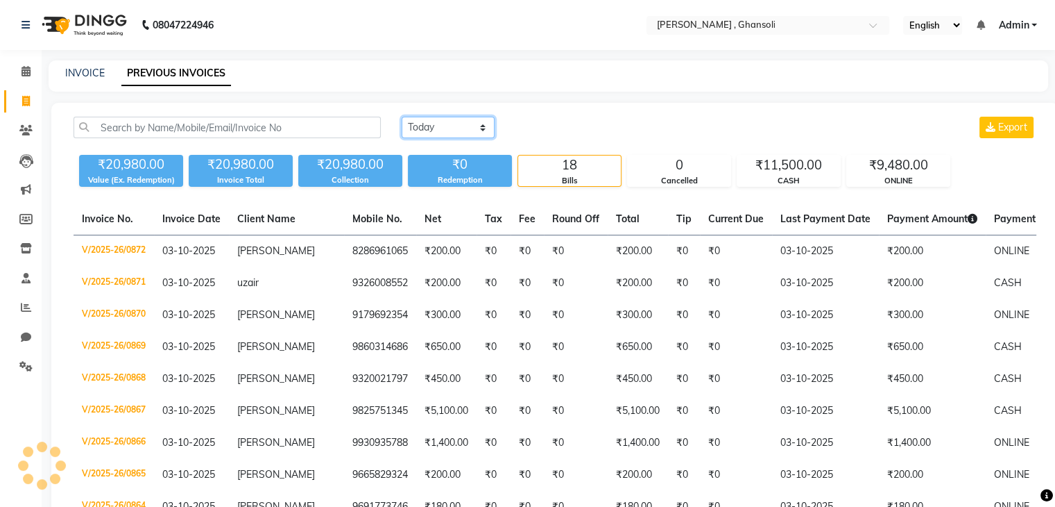
click at [423, 129] on select "[DATE] [DATE] Custom Range" at bounding box center [448, 128] width 93 height 22
select select "range"
click at [402, 117] on select "[DATE] [DATE] Custom Range" at bounding box center [448, 128] width 93 height 22
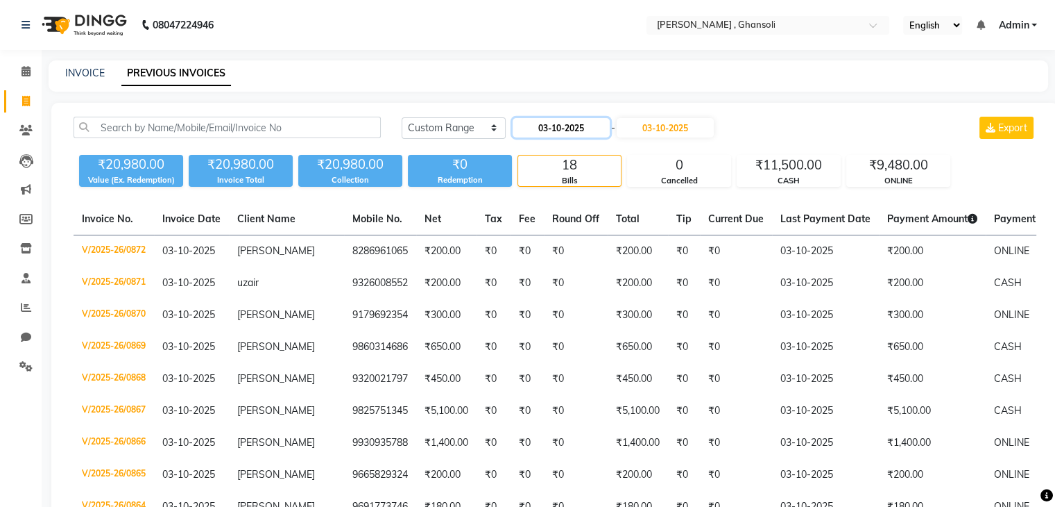
click at [571, 131] on input "03-10-2025" at bounding box center [561, 127] width 97 height 19
select select "10"
select select "2025"
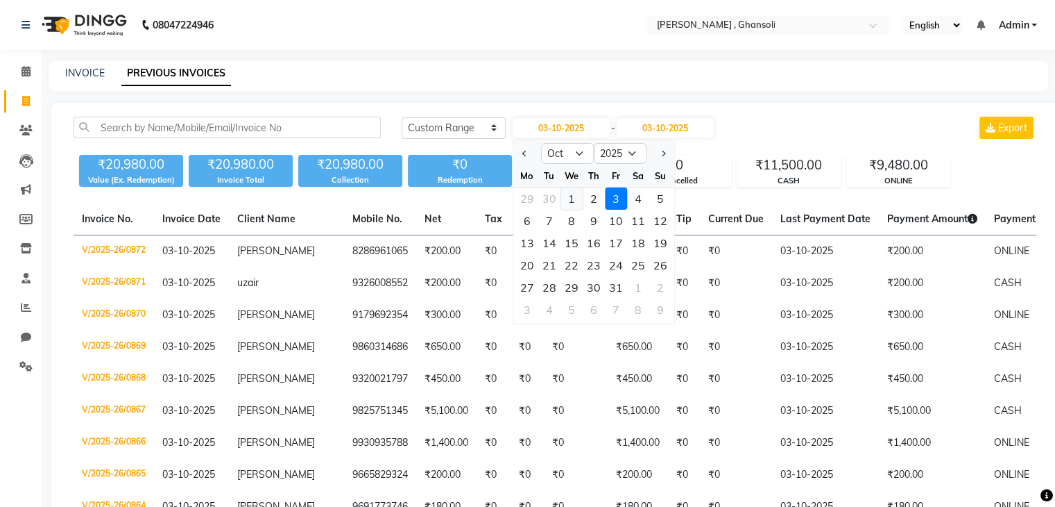
click at [570, 198] on div "1" at bounding box center [572, 198] width 22 height 22
type input "01-10-2025"
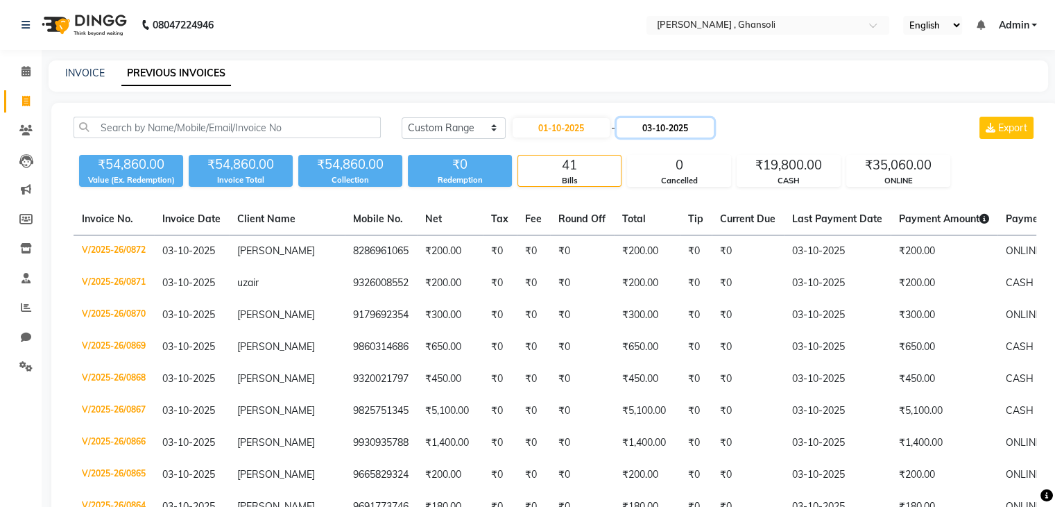
click at [659, 133] on input "03-10-2025" at bounding box center [665, 127] width 97 height 19
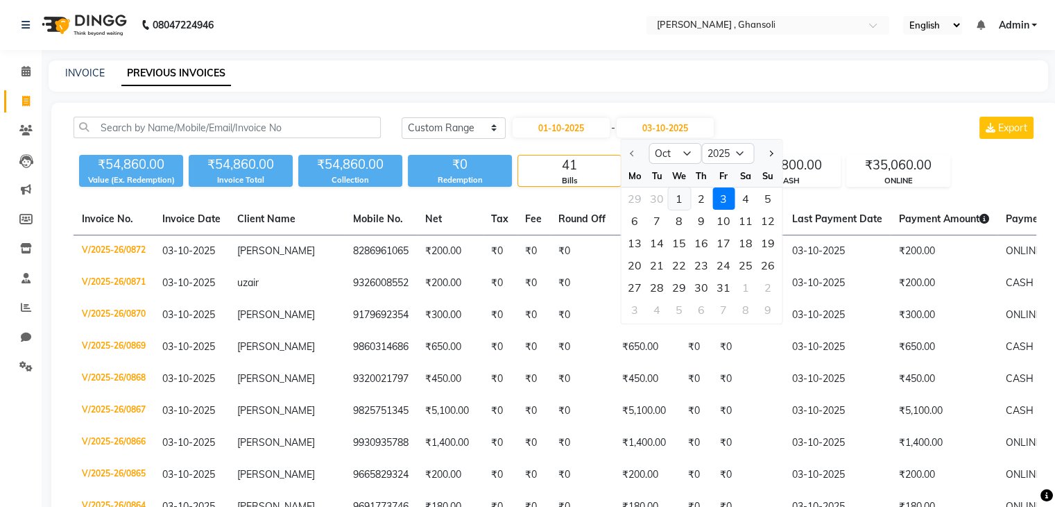
click at [674, 200] on div "1" at bounding box center [679, 198] width 22 height 22
type input "01-10-2025"
